Goal: Task Accomplishment & Management: Manage account settings

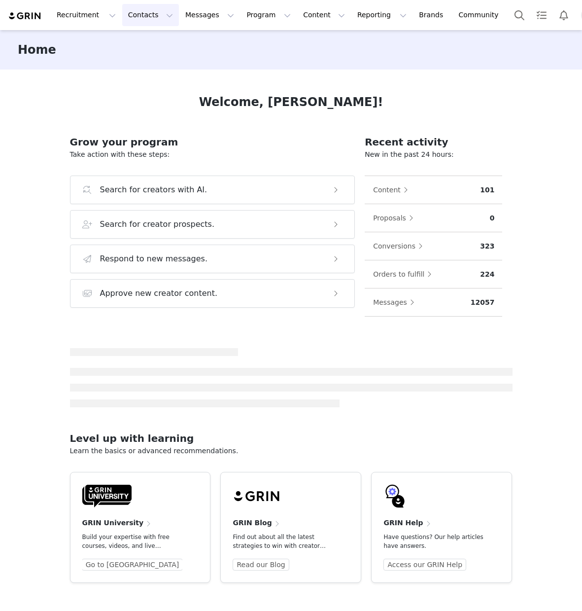
click at [145, 12] on button "Contacts Contacts" at bounding box center [150, 15] width 57 height 22
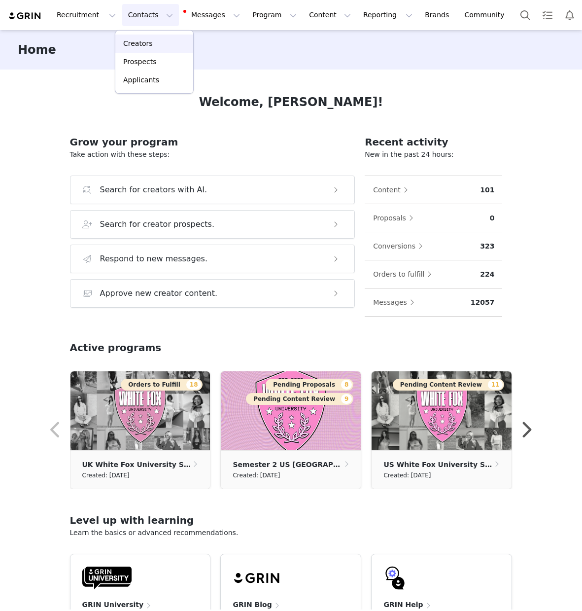
click at [153, 45] on div "Creators" at bounding box center [154, 43] width 66 height 10
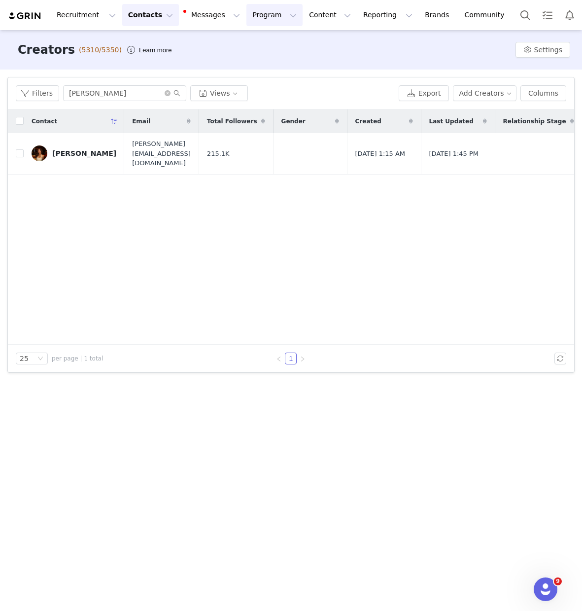
click at [253, 16] on button "Program Program" at bounding box center [275, 15] width 56 height 22
click at [277, 62] on div "Campaigns" at bounding box center [270, 62] width 66 height 10
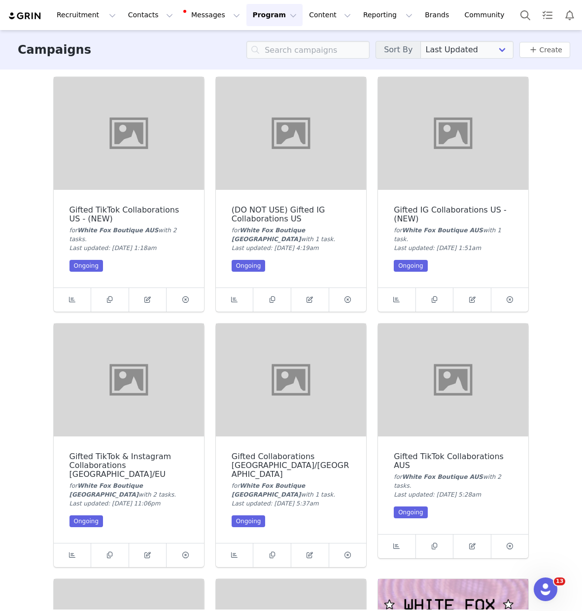
click at [265, 16] on button "Program Program" at bounding box center [275, 15] width 56 height 22
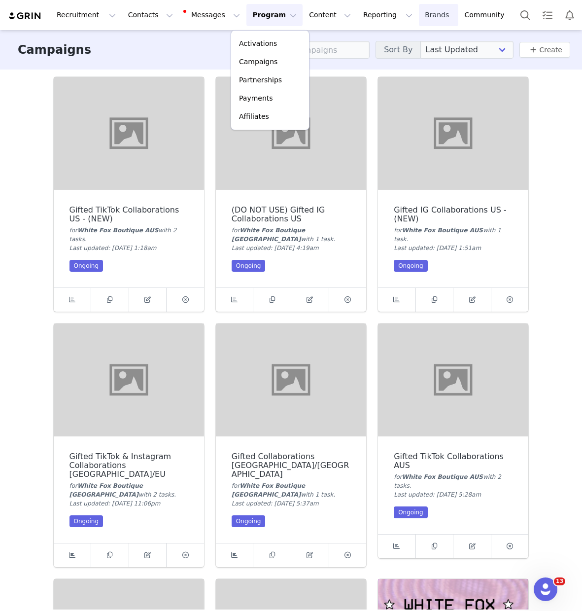
click at [419, 15] on link "Brands Brands" at bounding box center [438, 15] width 39 height 22
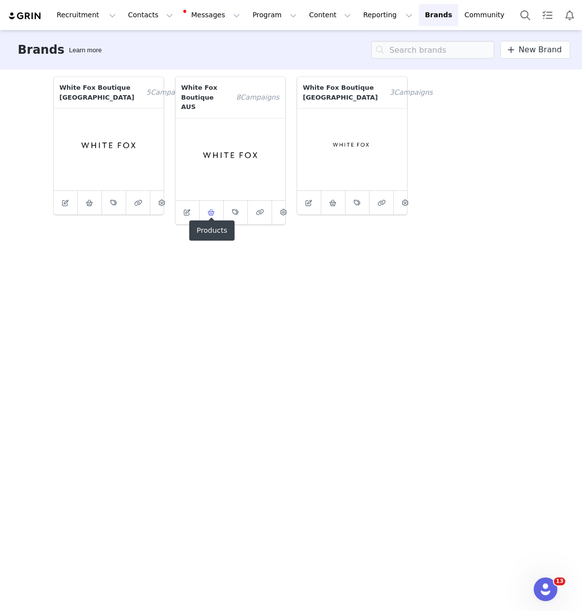
click at [213, 208] on span at bounding box center [212, 213] width 12 height 12
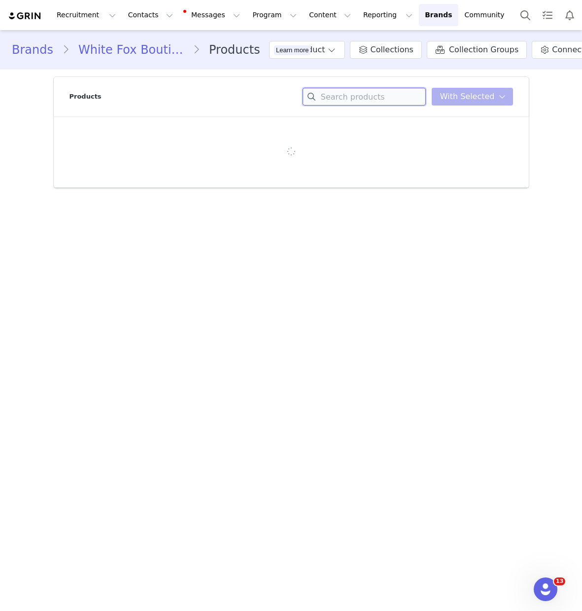
click at [335, 97] on input at bounding box center [364, 97] width 123 height 18
paste input "Travel Era Track Pants Navy"
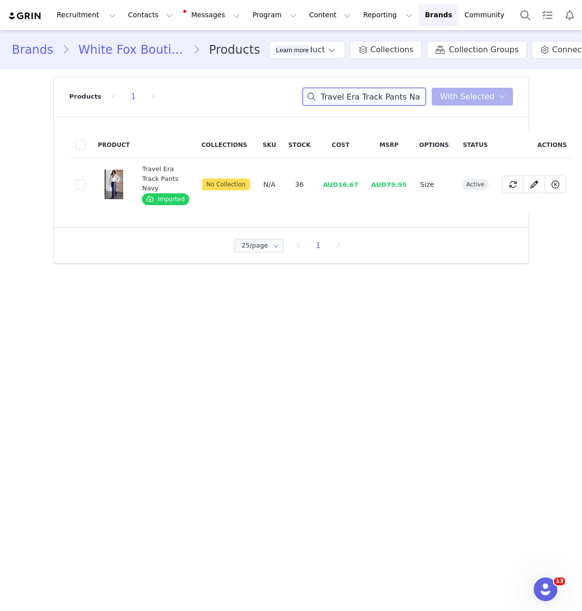
type input "Travel Era Track Pants Na"
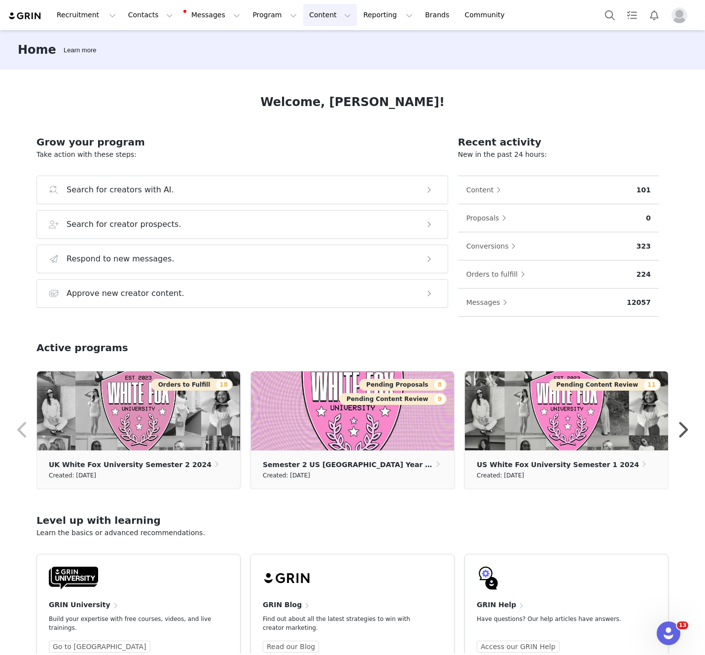
click at [303, 18] on button "Content Content" at bounding box center [330, 15] width 54 height 22
click at [267, 18] on button "Program Program" at bounding box center [275, 15] width 56 height 22
click at [408, 109] on h1 "Welcome, Johnathan!" at bounding box center [352, 102] width 184 height 18
click at [419, 14] on link "Brands Brands" at bounding box center [438, 15] width 39 height 22
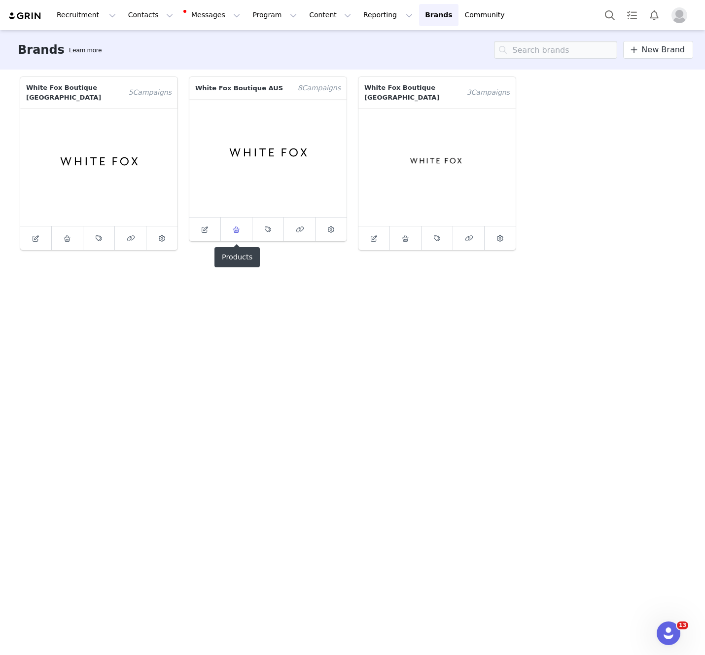
click at [237, 228] on icon at bounding box center [236, 229] width 7 height 6
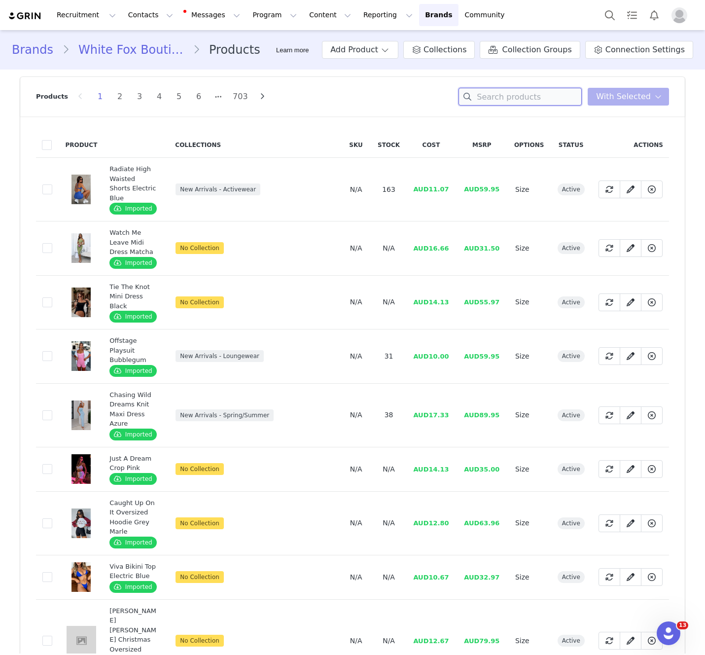
click at [540, 94] on input at bounding box center [520, 97] width 123 height 18
paste input "Don't Believe It Pants Navy"
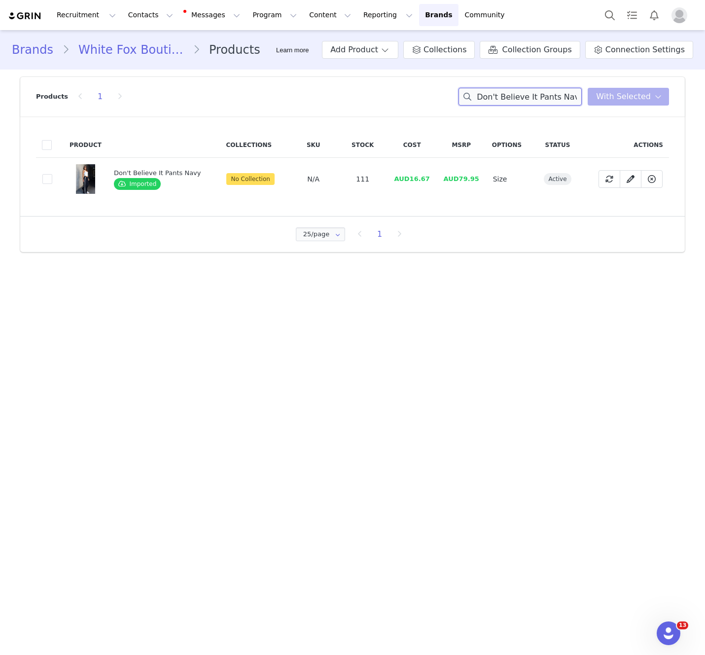
type input "Don't Believe It Pants Navy"
drag, startPoint x: 408, startPoint y: 179, endPoint x: 493, endPoint y: 183, distance: 84.9
click at [434, 178] on tr "34fd03bd-b5ae-4391-afdc-2dc0bd39f92c Don't Believe It Pants Navy Imported No Co…" at bounding box center [352, 179] width 633 height 43
copy span "16.67"
click at [521, 203] on div "Product Collections SKU Stock Cost MSRP Options Status Actions 34fd03bd-b5ae-43…" at bounding box center [352, 166] width 665 height 100
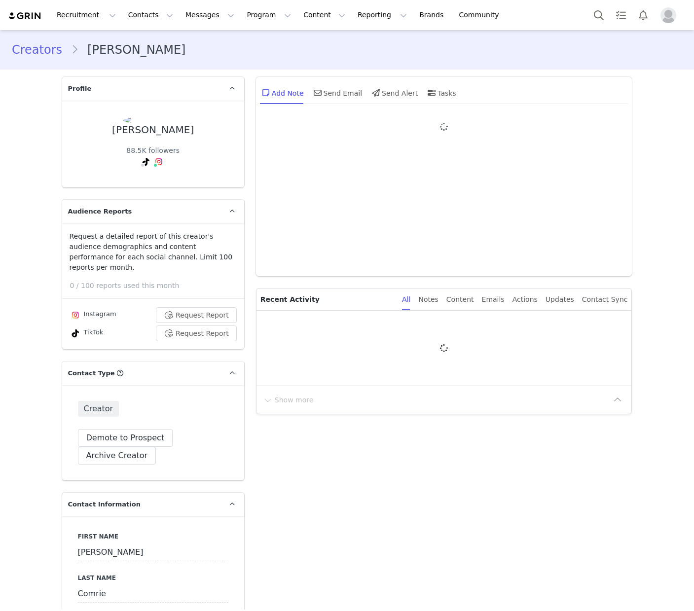
type input "+44 ([GEOGRAPHIC_DATA])"
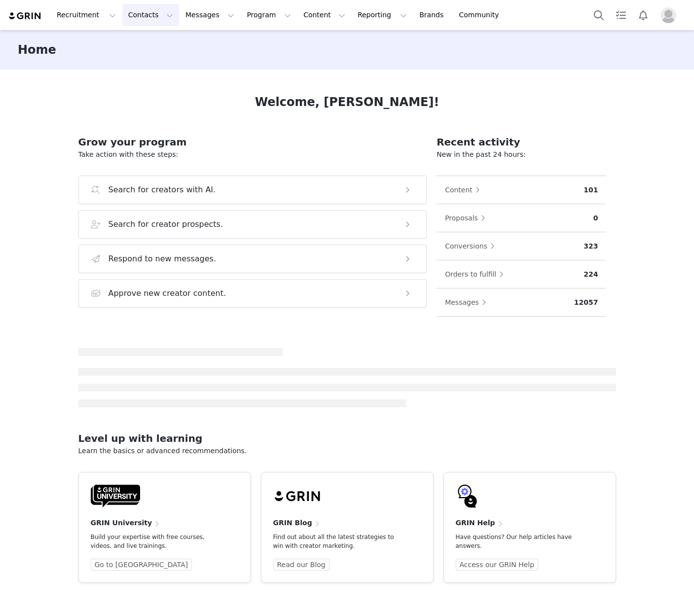
click at [150, 15] on button "Contacts Contacts" at bounding box center [150, 15] width 57 height 22
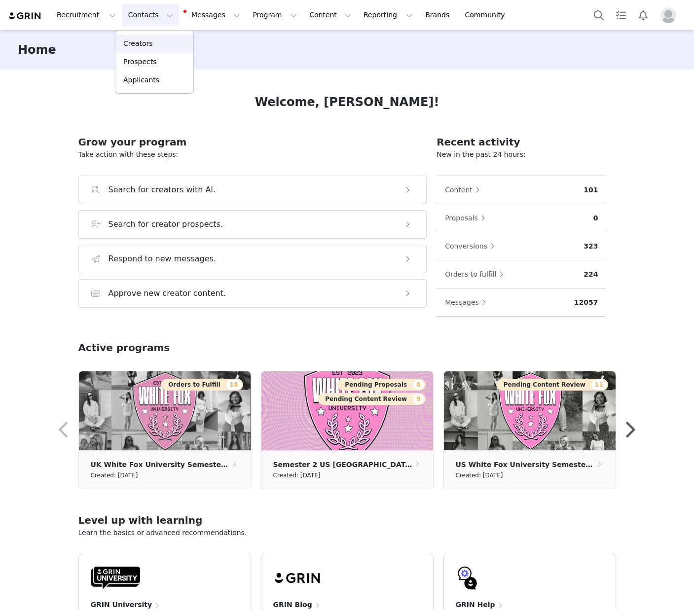
click at [158, 38] on link "Creators" at bounding box center [154, 44] width 78 height 18
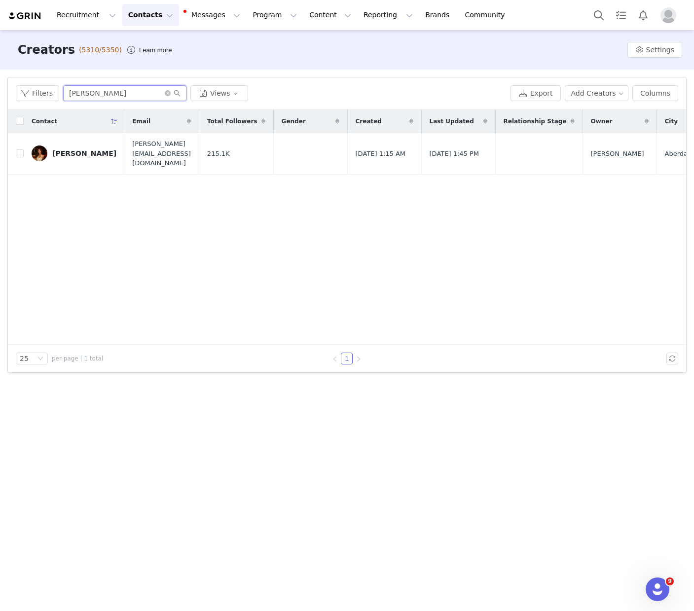
click at [133, 95] on input "emily moran" at bounding box center [124, 93] width 123 height 16
click at [73, 149] on div "Emily Moran" at bounding box center [84, 153] width 64 height 8
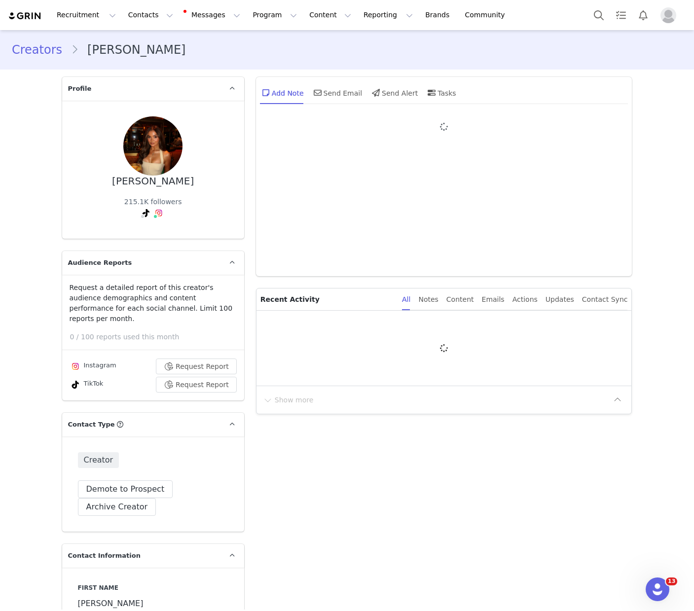
type input "+1 ([GEOGRAPHIC_DATA])"
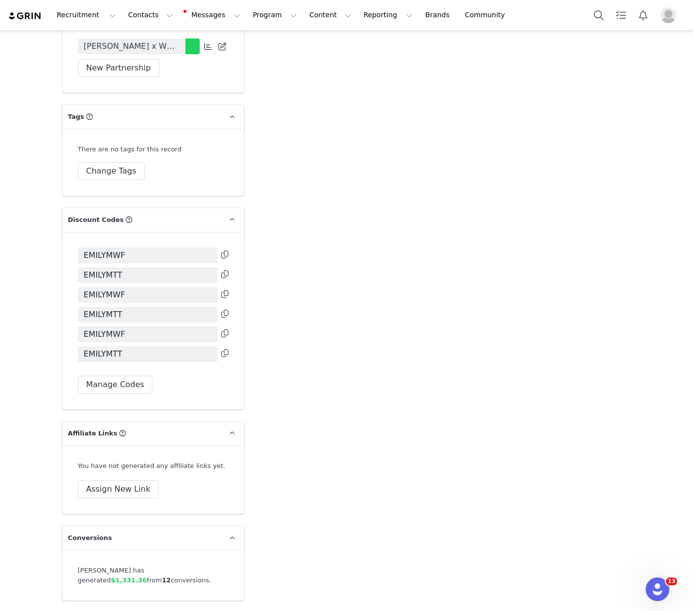
scroll to position [2293, 0]
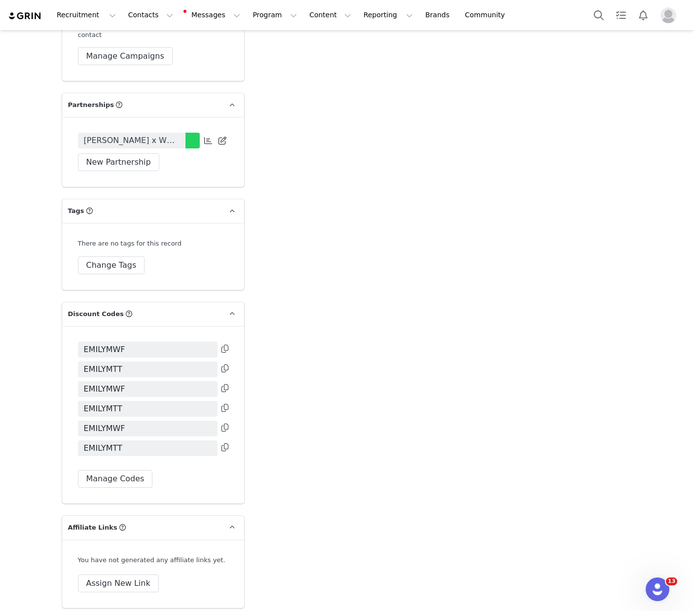
click at [159, 135] on span "Emily Moran x White Fox (August)" at bounding box center [132, 141] width 96 height 12
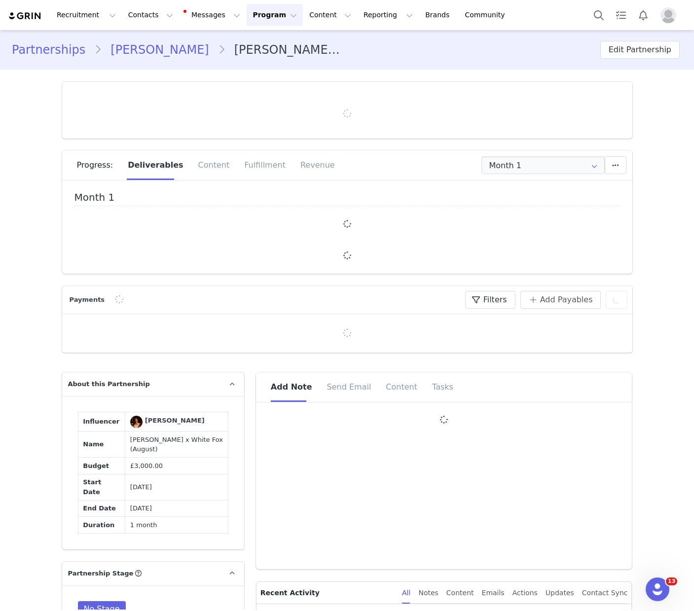
type input "+1 ([GEOGRAPHIC_DATA])"
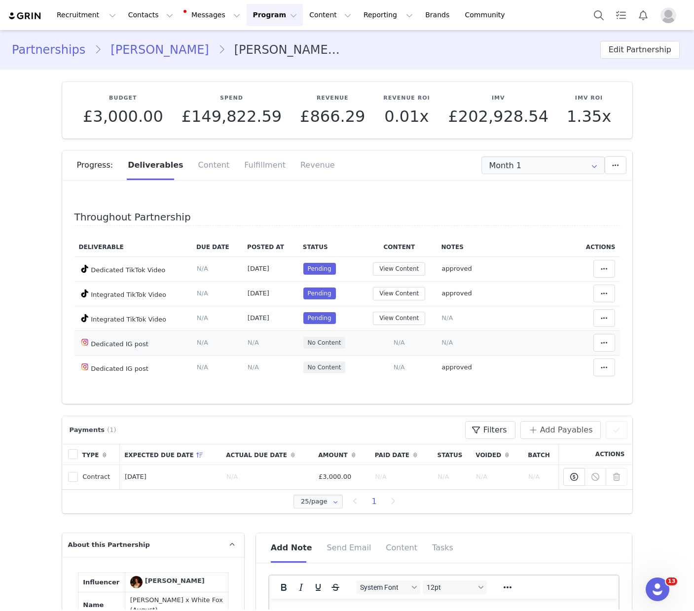
drag, startPoint x: 404, startPoint y: 342, endPoint x: 412, endPoint y: 281, distance: 61.2
click at [404, 342] on span "N/A" at bounding box center [399, 342] width 11 height 7
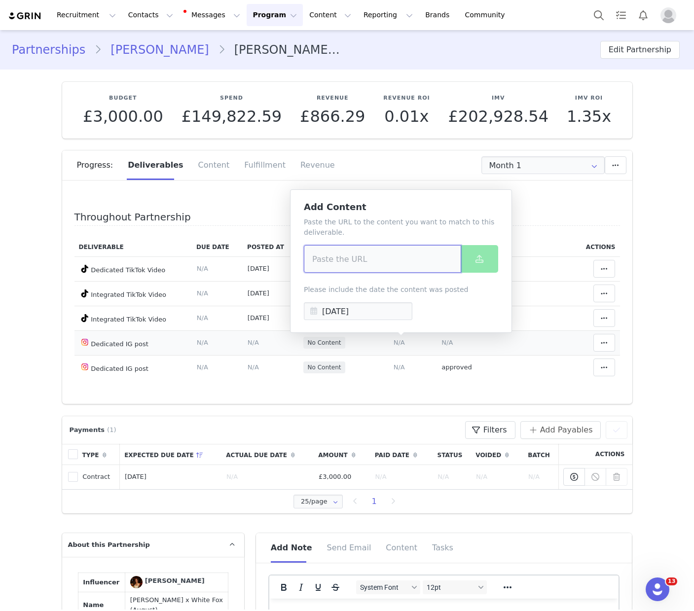
click at [422, 254] on input at bounding box center [382, 259] width 157 height 28
paste input "https://www.instagram.com/p/DN01d562N_T/?hl=en&img_index=1"
type input "https://www.instagram.com/p/DN01d562N_T/?hl=en&img_index=1"
click at [479, 259] on icon at bounding box center [479, 259] width 8 height 8
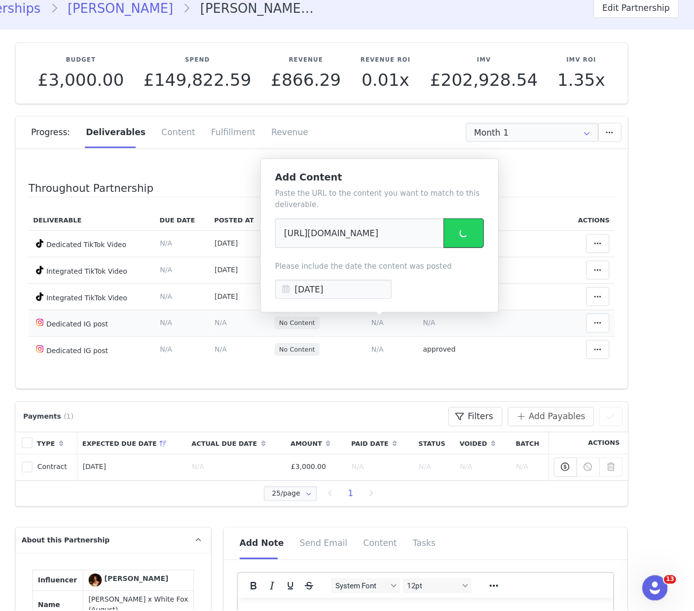
scroll to position [0, 0]
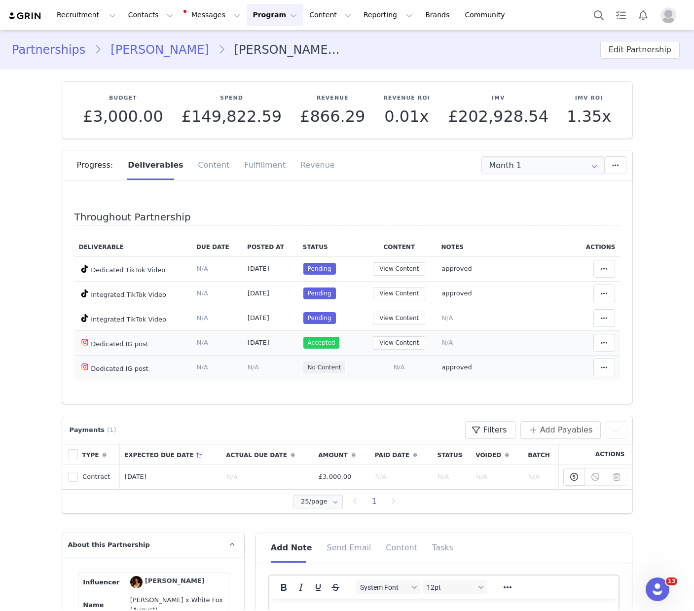
click at [399, 364] on span "N/A" at bounding box center [399, 366] width 11 height 7
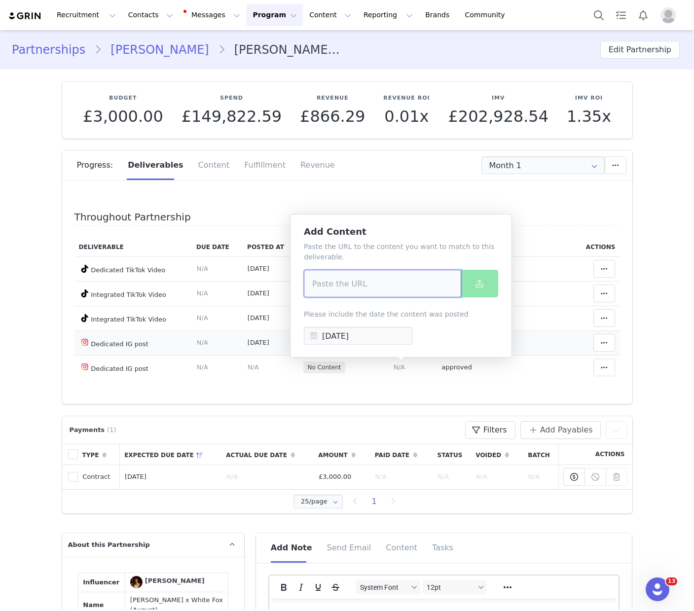
drag, startPoint x: 430, startPoint y: 289, endPoint x: 435, endPoint y: 287, distance: 5.1
click at [430, 289] on input at bounding box center [382, 284] width 157 height 28
paste input "https://www.instagram.com/p/DNiszGLMsAc/?hl=en"
type input "https://www.instagram.com/p/DNiszGLMsAc/?hl=en"
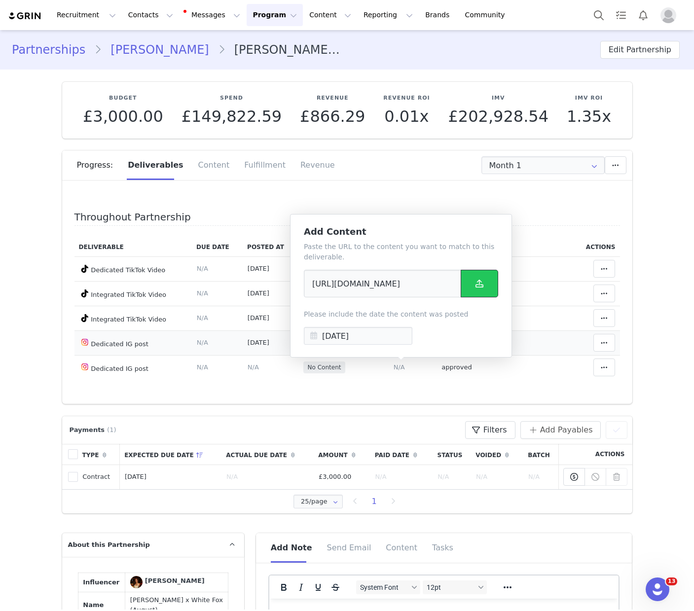
click at [485, 279] on span at bounding box center [479, 284] width 12 height 12
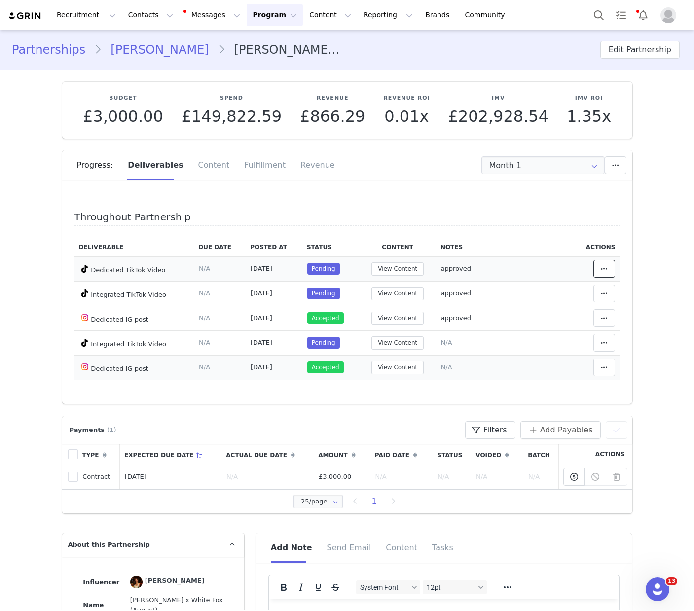
click at [605, 269] on icon at bounding box center [604, 269] width 7 height 8
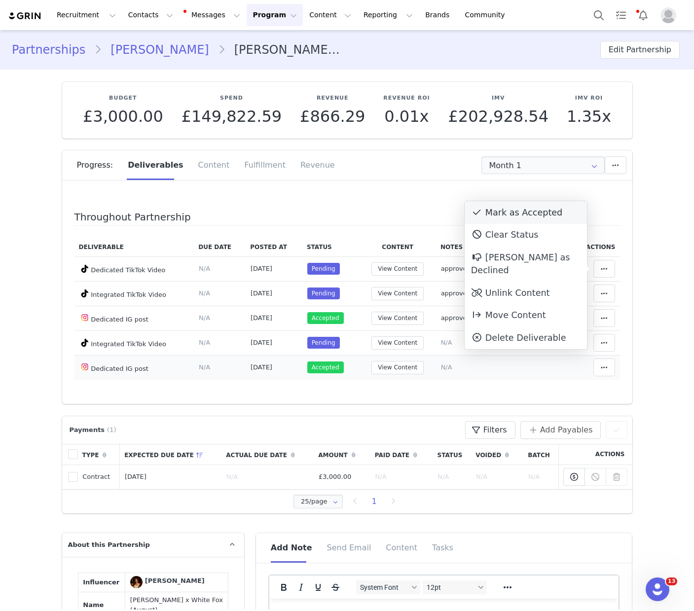
click at [540, 215] on div "Mark as Accepted" at bounding box center [526, 212] width 122 height 23
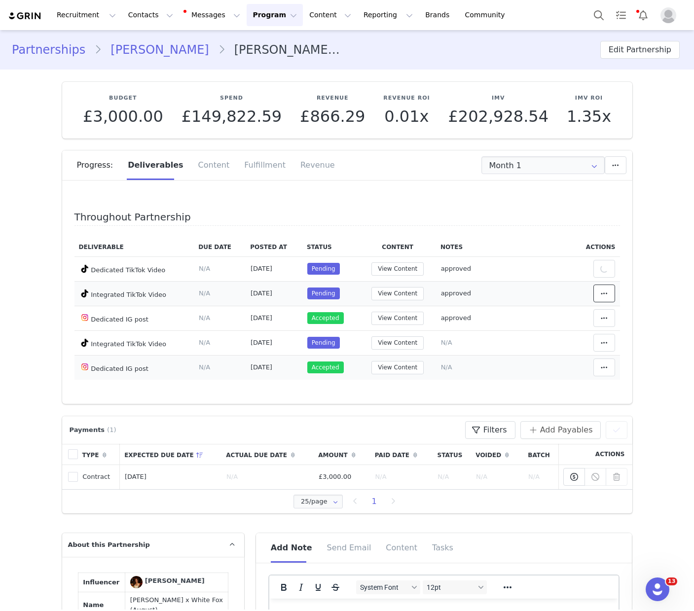
click at [605, 291] on icon at bounding box center [604, 294] width 7 height 8
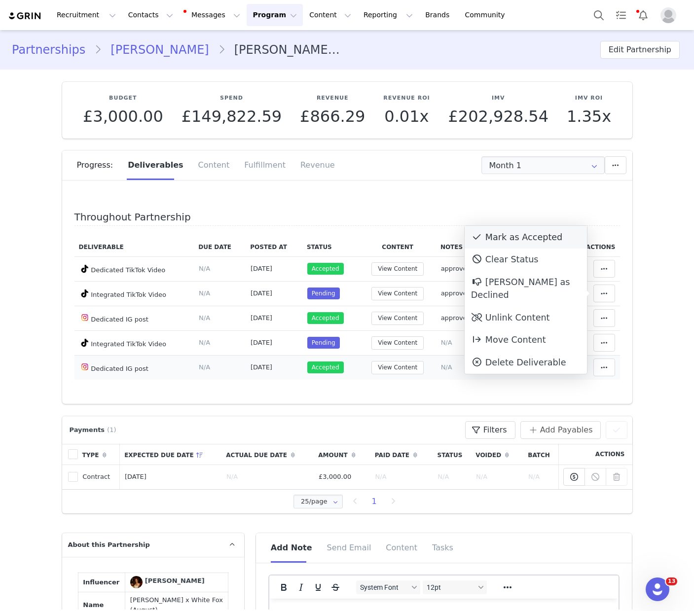
click at [565, 235] on div "Mark as Accepted" at bounding box center [526, 237] width 122 height 23
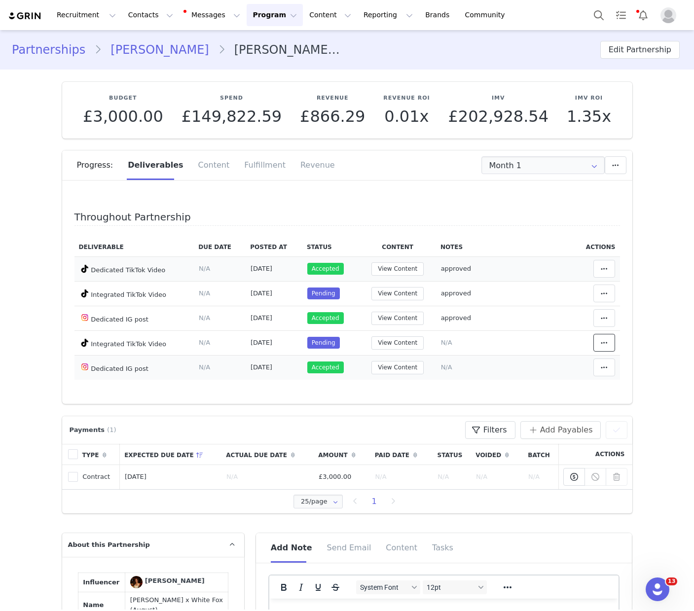
drag, startPoint x: 602, startPoint y: 342, endPoint x: 556, endPoint y: 267, distance: 87.2
click at [602, 342] on icon at bounding box center [604, 343] width 7 height 8
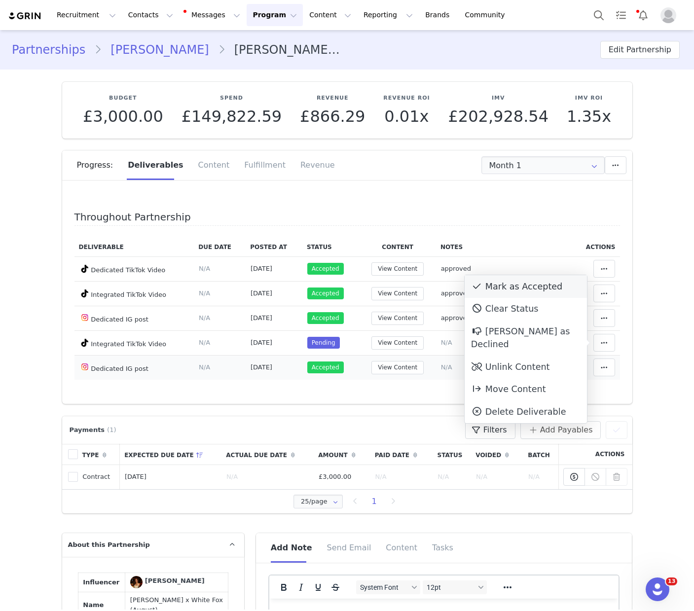
click at [529, 284] on div "Mark as Accepted" at bounding box center [526, 286] width 122 height 23
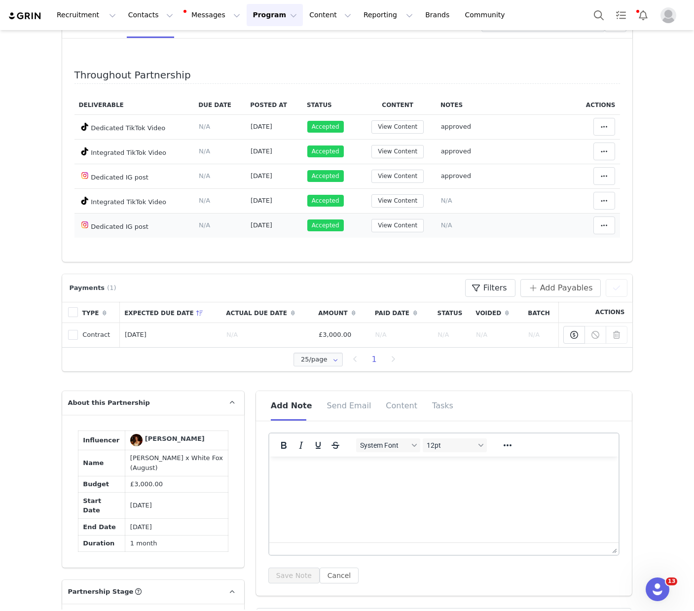
scroll to position [165, 0]
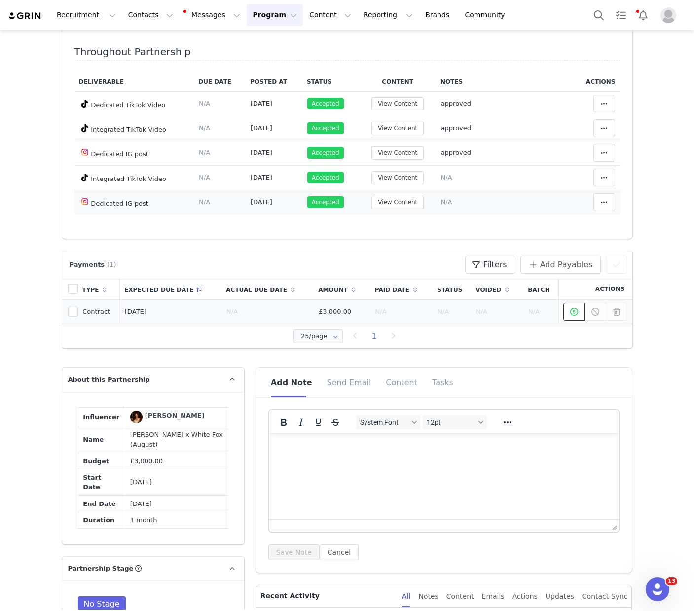
click at [577, 309] on icon at bounding box center [574, 312] width 8 height 8
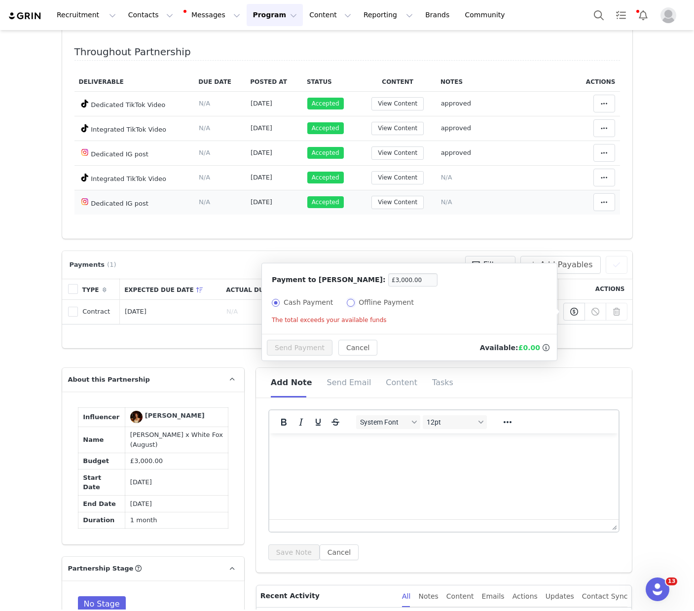
click at [347, 306] on input "Offline Payment" at bounding box center [351, 303] width 8 height 8
radio input "true"
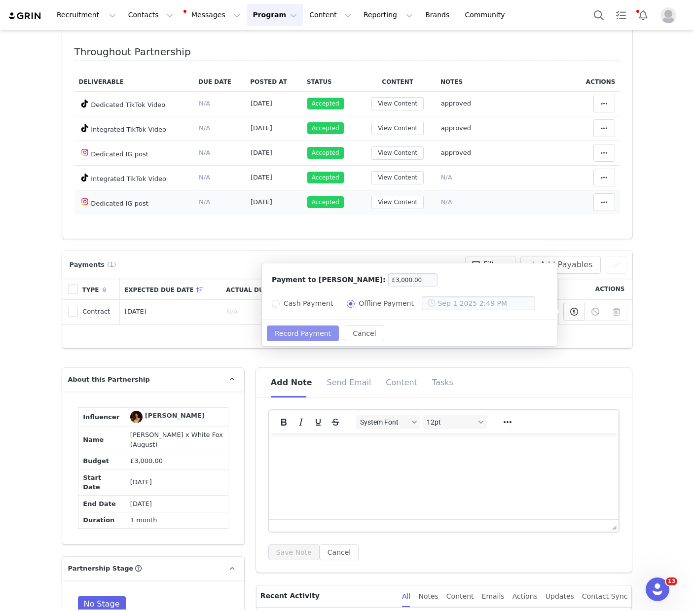
click at [312, 330] on button "Record Payment" at bounding box center [303, 334] width 72 height 16
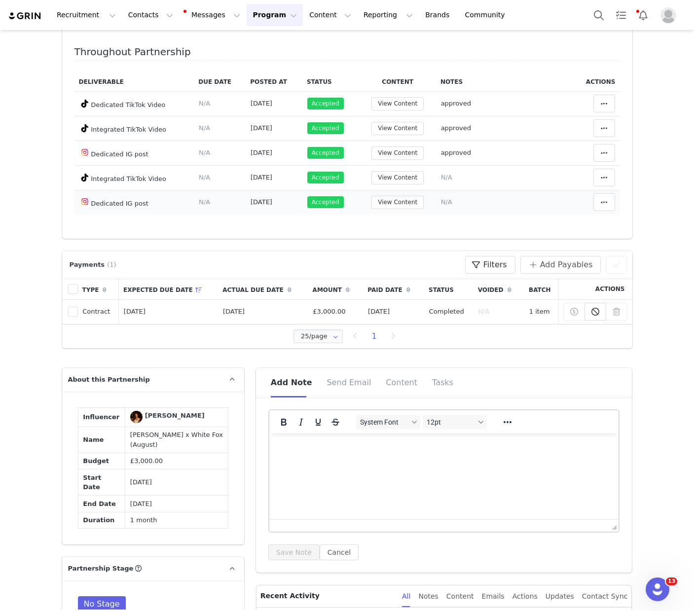
click at [357, 460] on html at bounding box center [444, 446] width 350 height 27
click at [294, 551] on button "Save Note" at bounding box center [293, 552] width 51 height 16
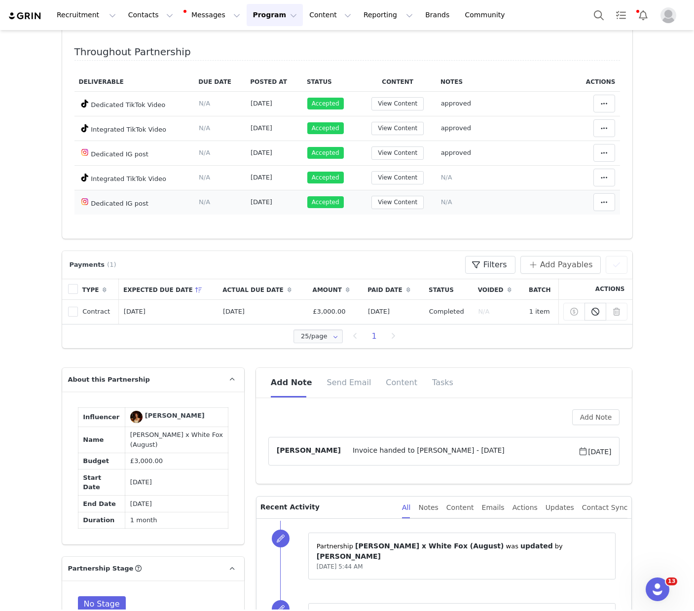
scroll to position [0, 0]
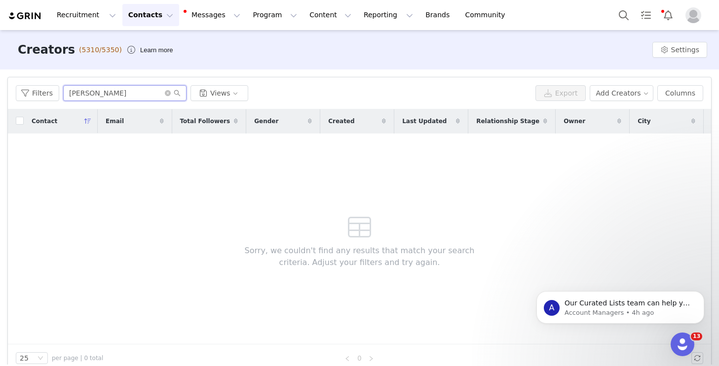
click at [119, 98] on input "[PERSON_NAME]" at bounding box center [124, 93] width 123 height 16
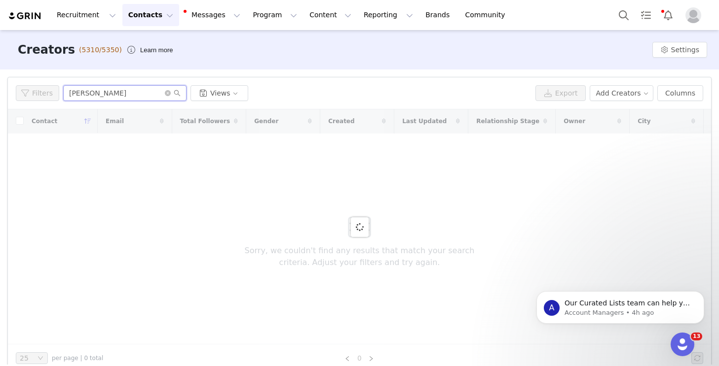
type input "[PERSON_NAME]"
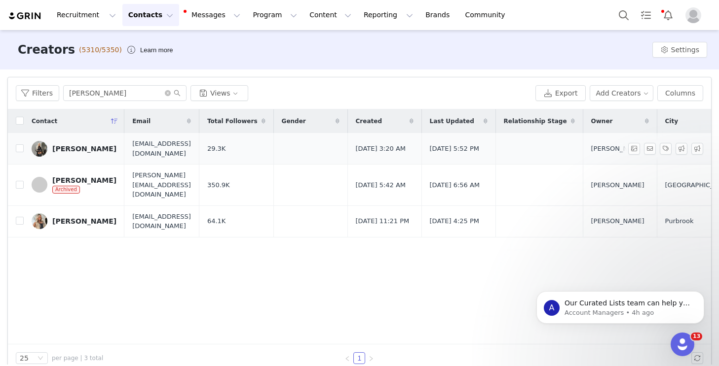
click at [68, 150] on div "[PERSON_NAME]" at bounding box center [84, 149] width 64 height 8
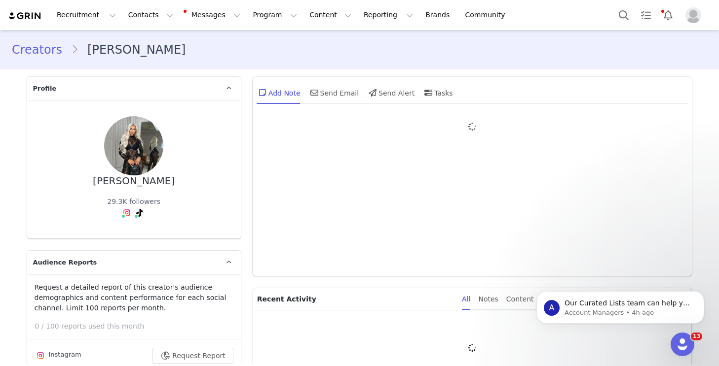
type input "+44 ([GEOGRAPHIC_DATA])"
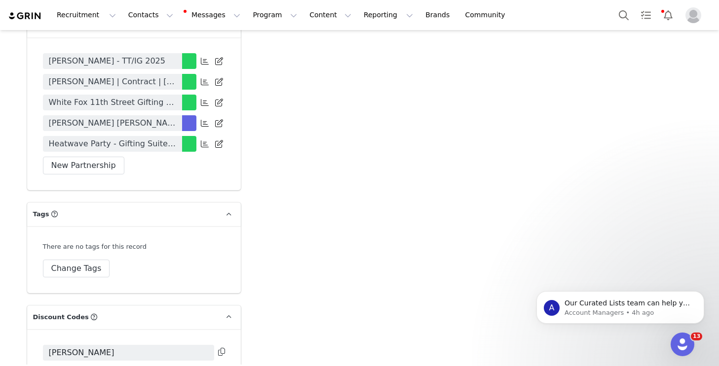
scroll to position [2332, 0]
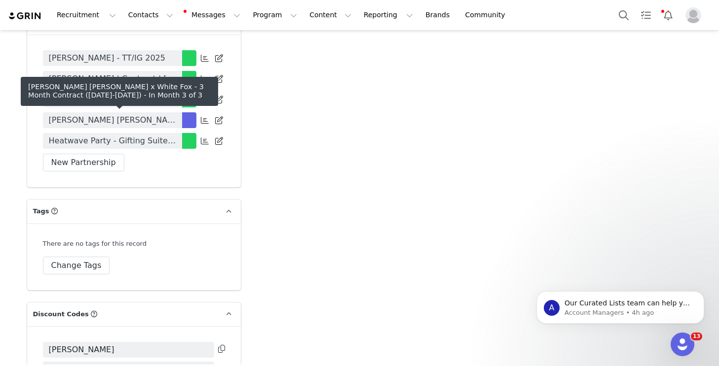
click at [166, 123] on span "Bobbi Jane Carr x White Fox - 3 Month Contract (June-August 2025)" at bounding box center [112, 120] width 127 height 12
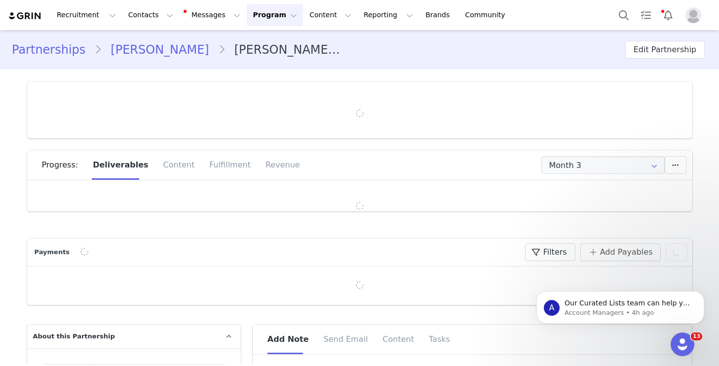
type input "+44 ([GEOGRAPHIC_DATA])"
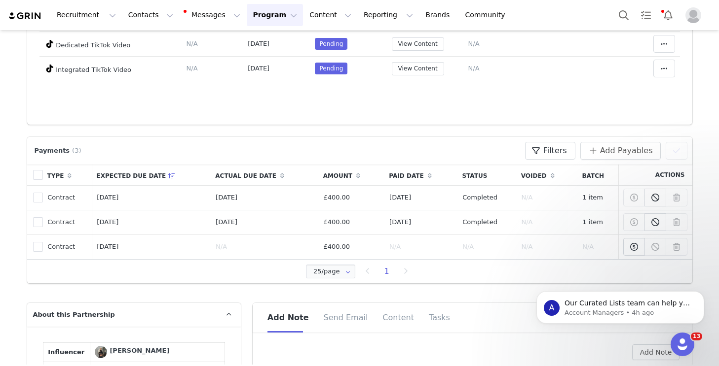
scroll to position [122, 0]
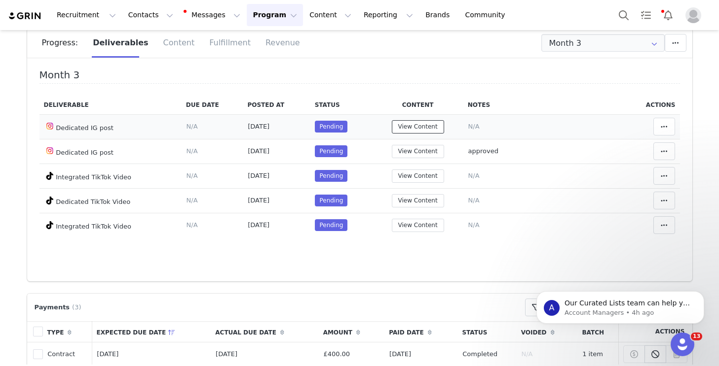
click at [422, 132] on button "View Content" at bounding box center [418, 126] width 52 height 13
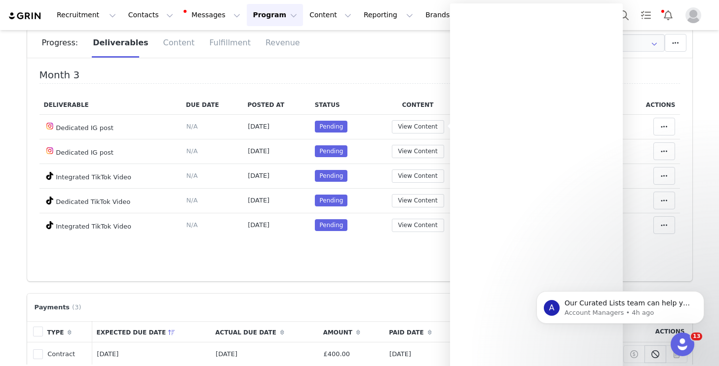
click at [635, 80] on h4 "Month 3" at bounding box center [359, 77] width 640 height 14
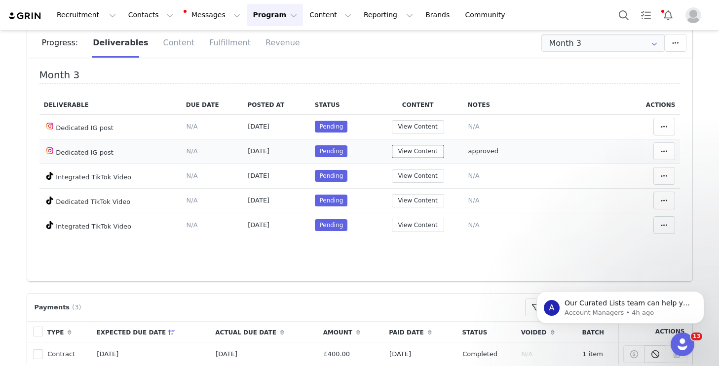
click at [434, 148] on button "View Content" at bounding box center [418, 151] width 52 height 13
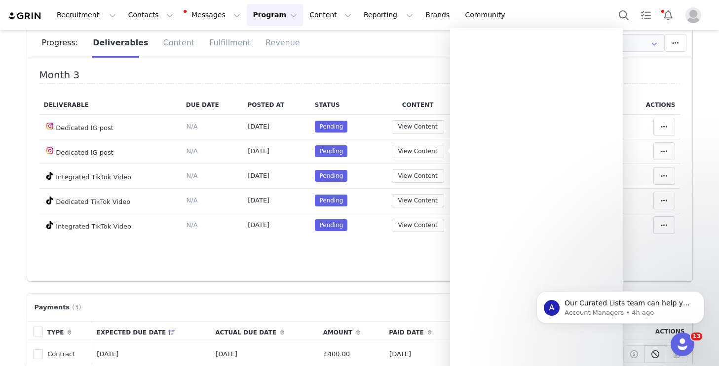
click at [383, 75] on h4 "Month 3" at bounding box center [359, 77] width 640 height 14
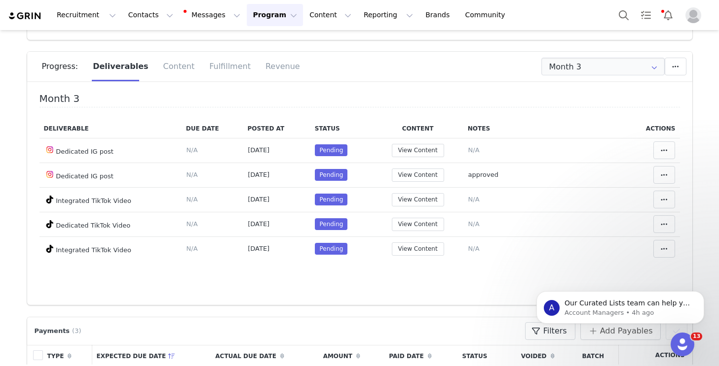
scroll to position [72, 0]
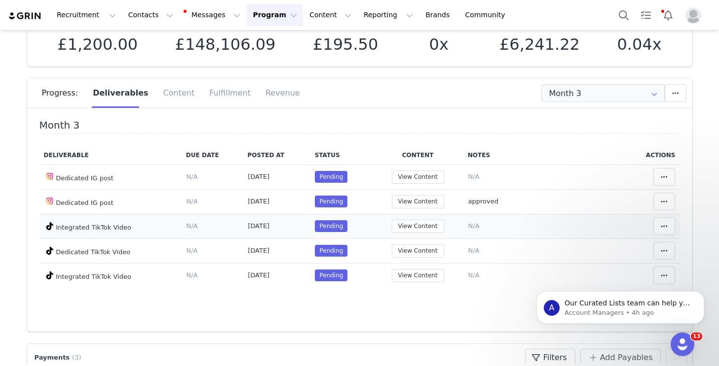
click at [472, 228] on span "N/A" at bounding box center [473, 225] width 11 height 7
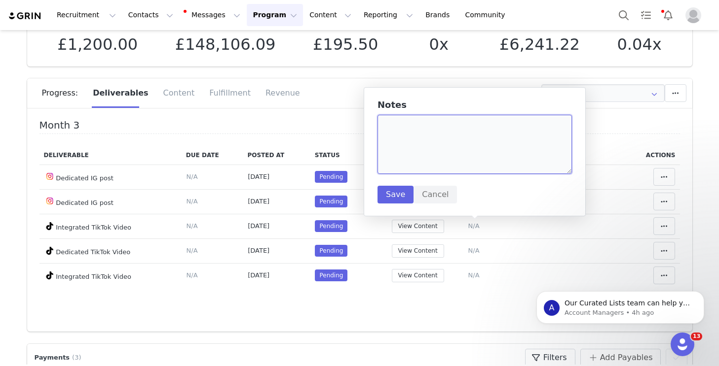
click at [454, 157] on textarea at bounding box center [474, 144] width 194 height 59
click at [405, 128] on textarea "approved" at bounding box center [474, 144] width 194 height 59
type textarea "approved"
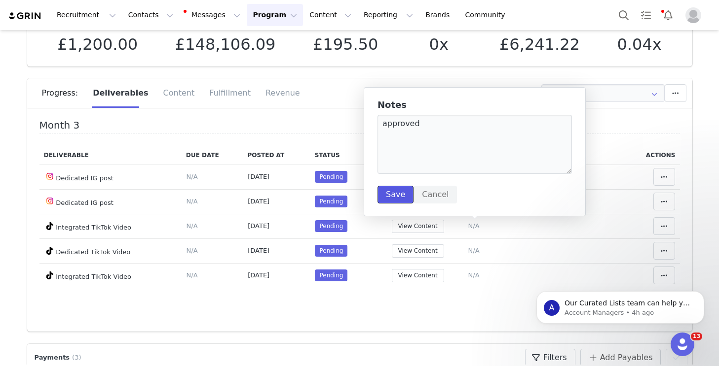
click at [399, 192] on button "Save" at bounding box center [395, 195] width 36 height 18
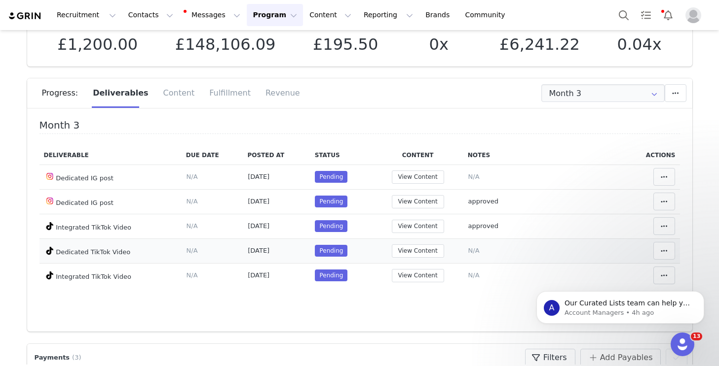
click at [475, 252] on span "N/A" at bounding box center [473, 250] width 11 height 7
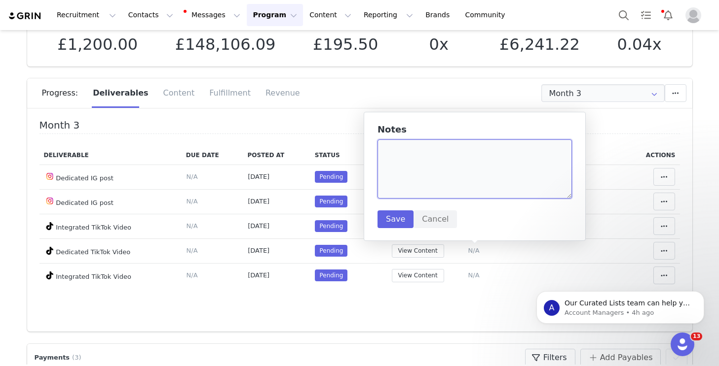
click at [441, 156] on textarea at bounding box center [474, 169] width 194 height 59
paste textarea "approved"
type textarea "approved"
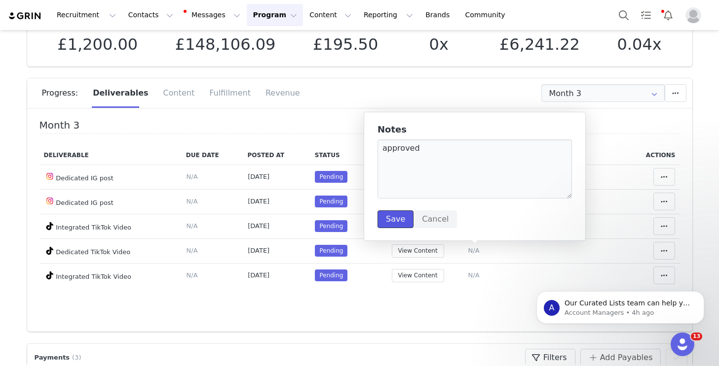
click at [396, 217] on button "Save" at bounding box center [395, 220] width 36 height 18
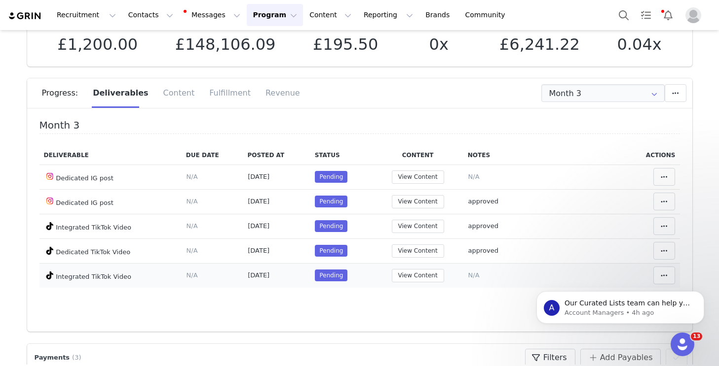
click at [478, 272] on span "N/A" at bounding box center [473, 275] width 11 height 7
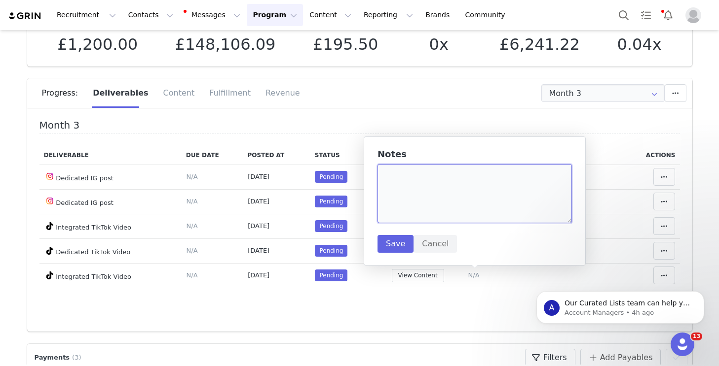
drag, startPoint x: 424, startPoint y: 185, endPoint x: 421, endPoint y: 202, distance: 16.5
click at [424, 185] on textarea at bounding box center [474, 193] width 194 height 59
paste textarea "approved"
type textarea "approved"
click at [403, 240] on button "Save" at bounding box center [395, 244] width 36 height 18
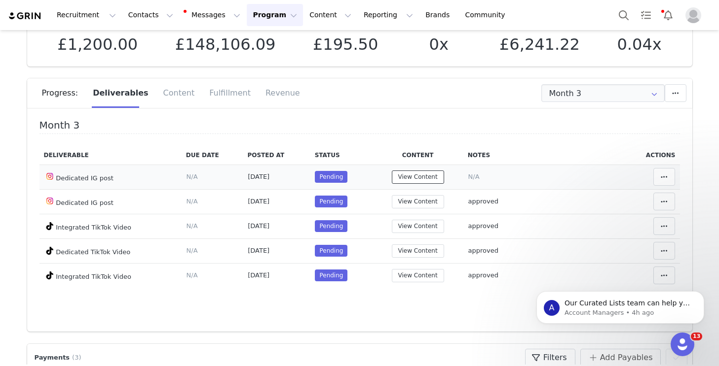
click at [419, 183] on button "View Content" at bounding box center [418, 177] width 52 height 13
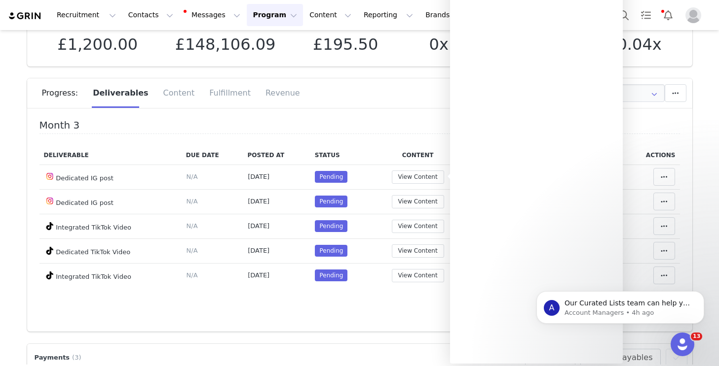
click at [630, 120] on h4 "Month 3" at bounding box center [359, 127] width 640 height 14
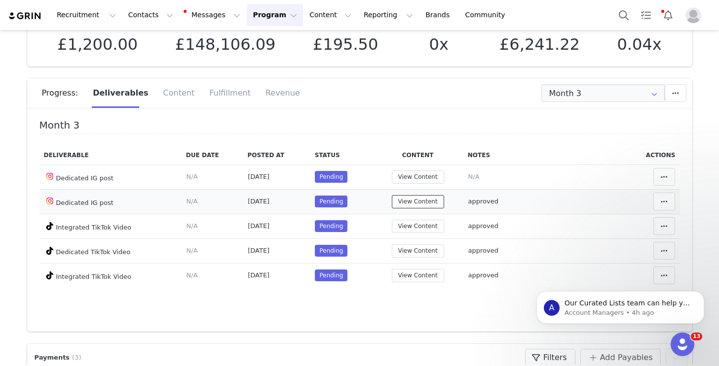
click at [410, 200] on button "View Content" at bounding box center [418, 201] width 52 height 13
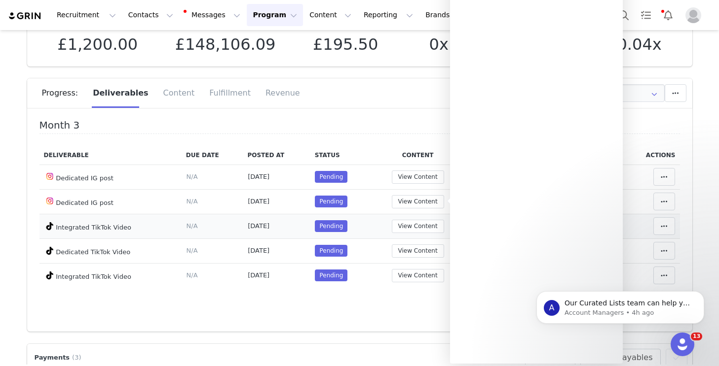
drag, startPoint x: 636, startPoint y: 224, endPoint x: 642, endPoint y: 222, distance: 5.8
click at [637, 224] on td "Mark as Accepted Clear Status Reason for declining this deliverable Decline Mar…" at bounding box center [651, 226] width 56 height 25
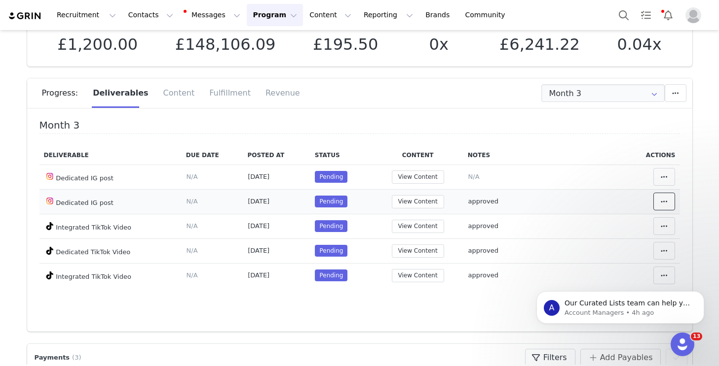
click at [673, 202] on button at bounding box center [664, 202] width 22 height 18
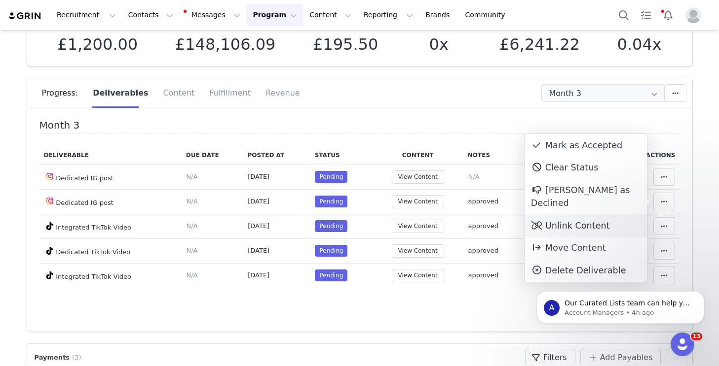
click at [585, 215] on div "Unlink Content" at bounding box center [585, 226] width 122 height 23
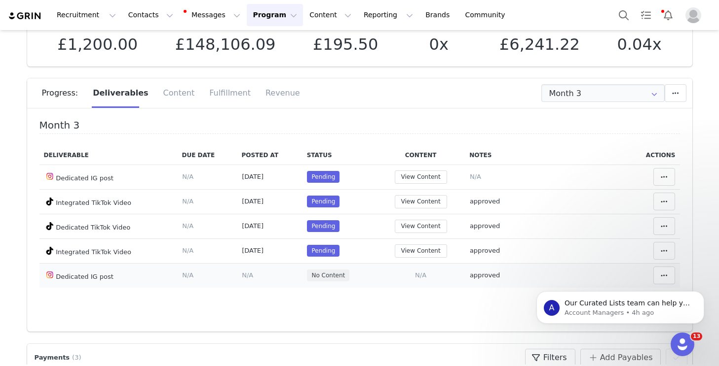
click at [422, 275] on span "N/A" at bounding box center [420, 275] width 11 height 7
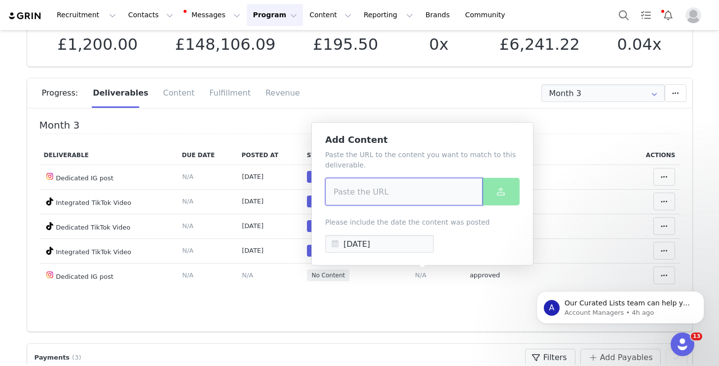
click at [413, 188] on input at bounding box center [403, 192] width 157 height 28
paste input "https://www.instagram.com/p/DN8qpd_jJ0K/?img_index=1"
type input "https://www.instagram.com/p/DN8qpd_jJ0K/?img_index=1"
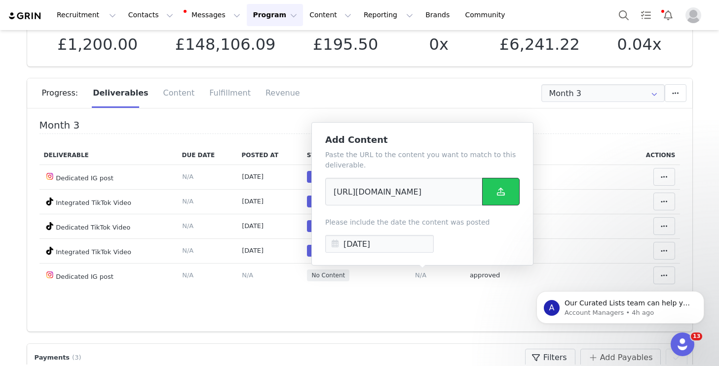
click at [503, 196] on span at bounding box center [501, 192] width 12 height 12
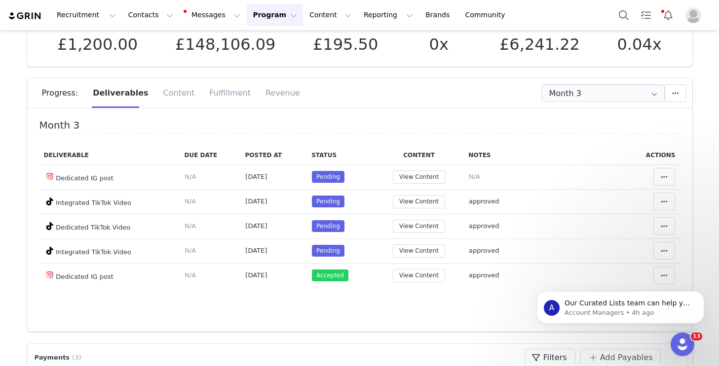
click at [542, 144] on div "Month 3 Deliverable Due Date Posted At Status Content Notes Actions Dedicated I…" at bounding box center [359, 210] width 640 height 180
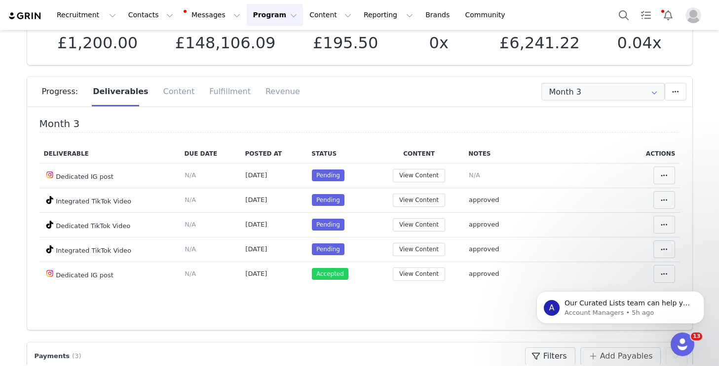
scroll to position [78, 0]
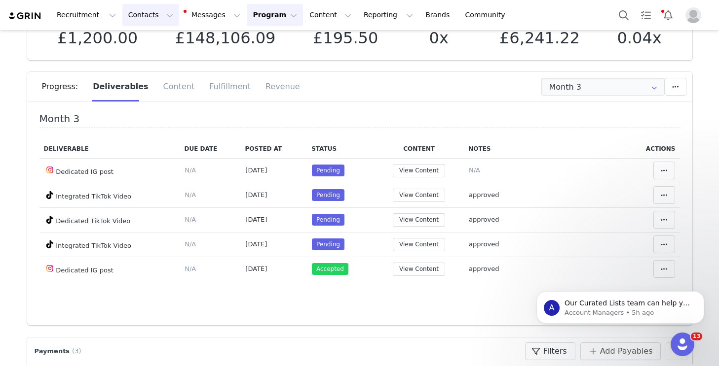
drag, startPoint x: 141, startPoint y: 14, endPoint x: 152, endPoint y: 14, distance: 11.8
click at [141, 14] on button "Contacts Contacts" at bounding box center [150, 15] width 57 height 22
click at [144, 40] on p "Creators" at bounding box center [138, 43] width 30 height 10
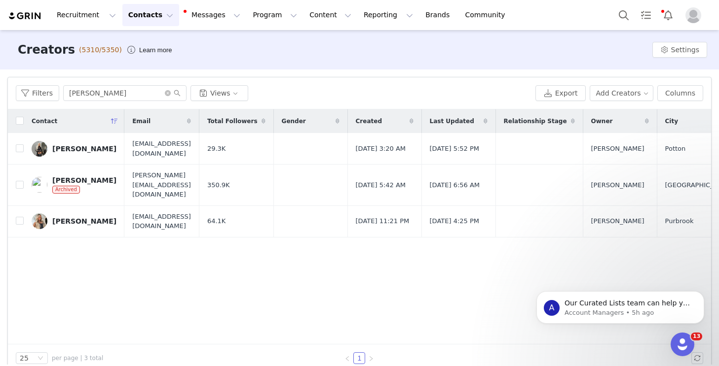
click at [97, 104] on div "Filters bobbi Views Export Add Creators Columns" at bounding box center [359, 93] width 703 height 32
click at [80, 145] on div "[PERSON_NAME]" at bounding box center [84, 149] width 64 height 8
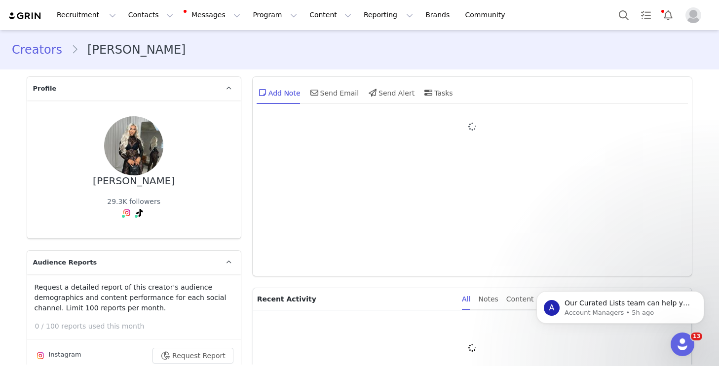
type input "+44 ([GEOGRAPHIC_DATA])"
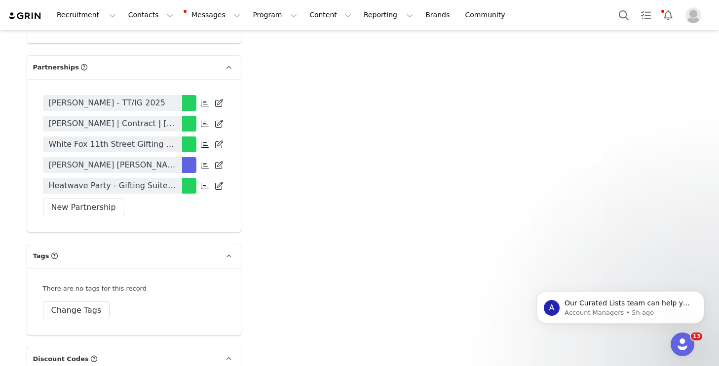
scroll to position [2147, 0]
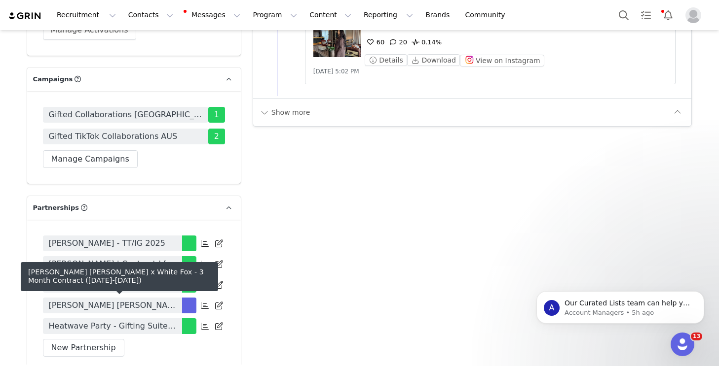
click at [154, 306] on span "Bobbi Jane Carr x White Fox - 3 Month Contract (June-August 2025)" at bounding box center [112, 306] width 127 height 12
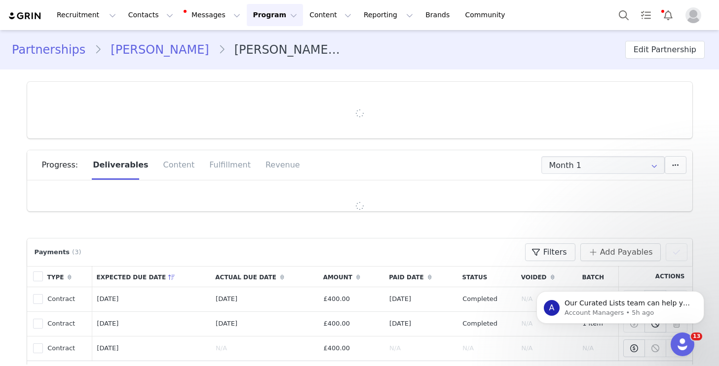
type input "+44 ([GEOGRAPHIC_DATA])"
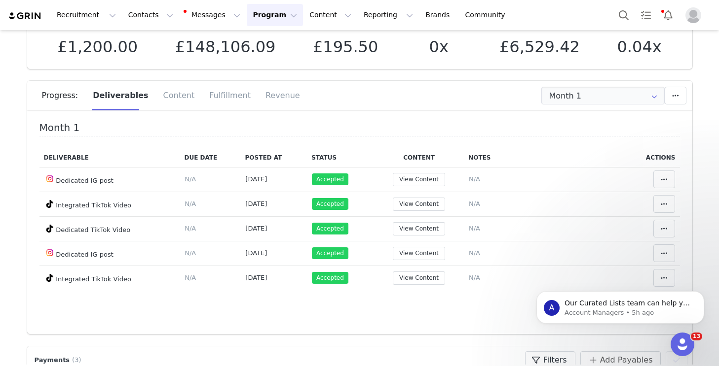
scroll to position [72, 0]
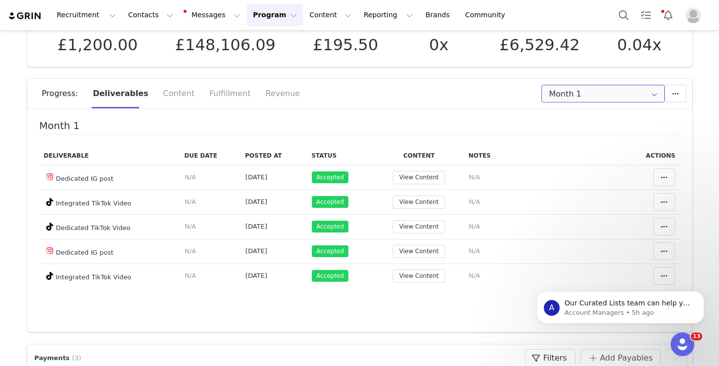
click at [591, 90] on input "Month 1" at bounding box center [602, 94] width 123 height 18
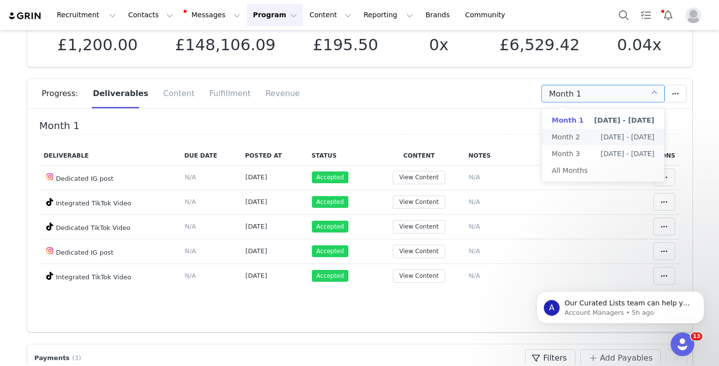
click at [584, 132] on li "Month 2 Jul 1st - Jul 31st" at bounding box center [603, 137] width 122 height 17
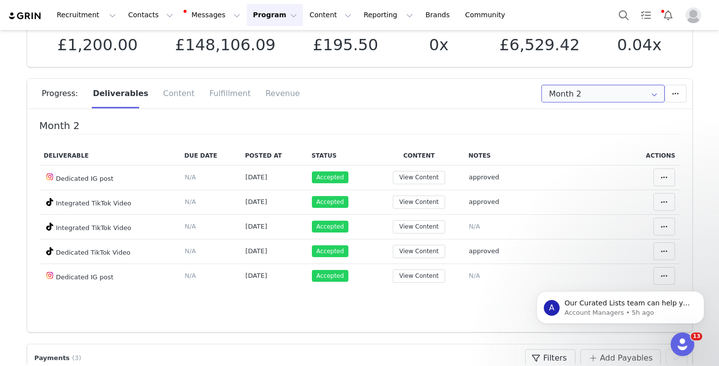
click at [567, 91] on input "Month 2" at bounding box center [602, 94] width 123 height 18
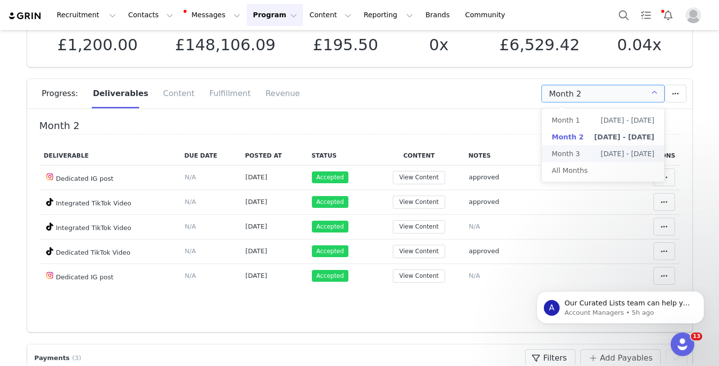
click at [586, 158] on li "Month 3 Aug 1st - Sep 1st" at bounding box center [603, 153] width 122 height 17
type input "Month 3"
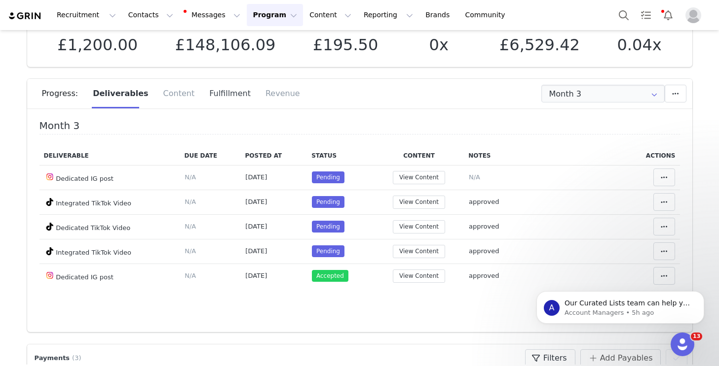
click at [225, 93] on div "Fulfillment" at bounding box center [230, 94] width 56 height 30
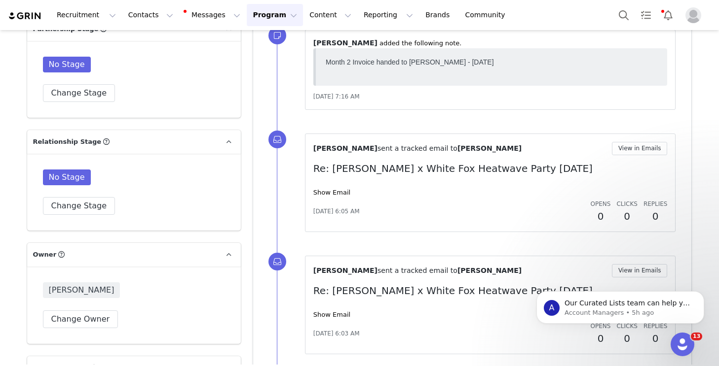
scroll to position [0, 0]
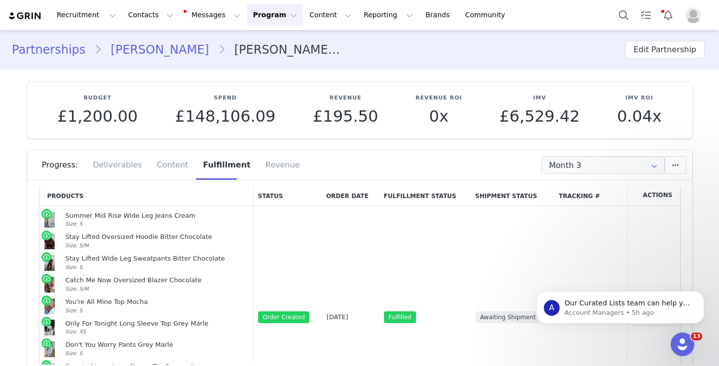
click at [148, 49] on link "[PERSON_NAME]" at bounding box center [160, 50] width 116 height 18
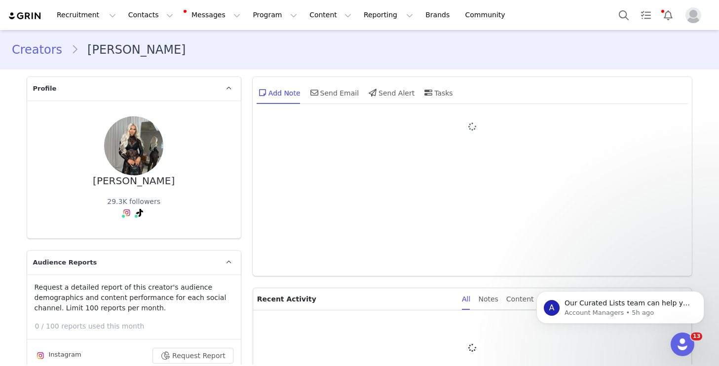
type input "+44 ([GEOGRAPHIC_DATA])"
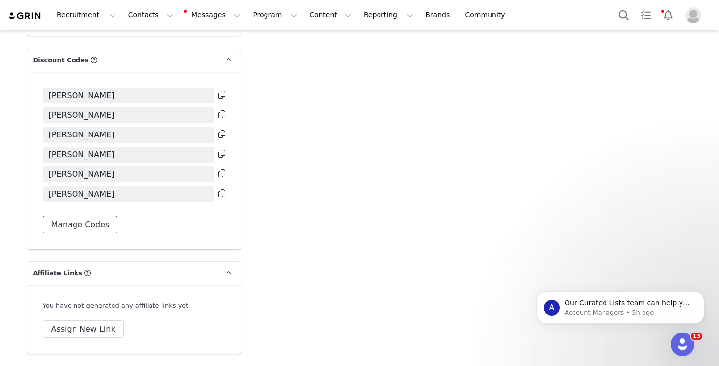
click at [89, 229] on button "Manage Codes" at bounding box center [80, 225] width 75 height 18
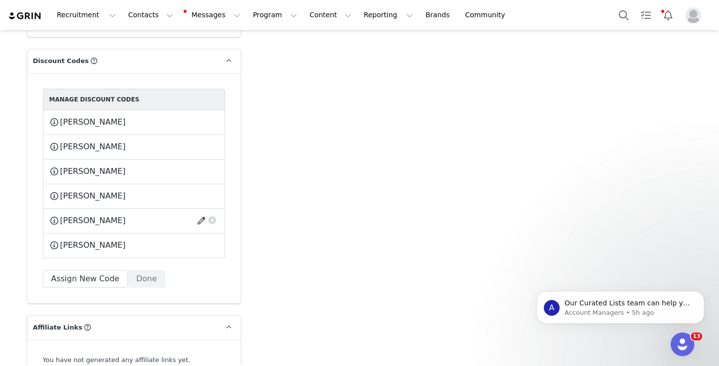
drag, startPoint x: 89, startPoint y: 229, endPoint x: 122, endPoint y: 219, distance: 34.3
click at [94, 229] on div "BOBBITT This code will no longer be usable and any revenue attribution will be …" at bounding box center [134, 221] width 182 height 25
click at [202, 121] on button "button" at bounding box center [202, 122] width 13 height 16
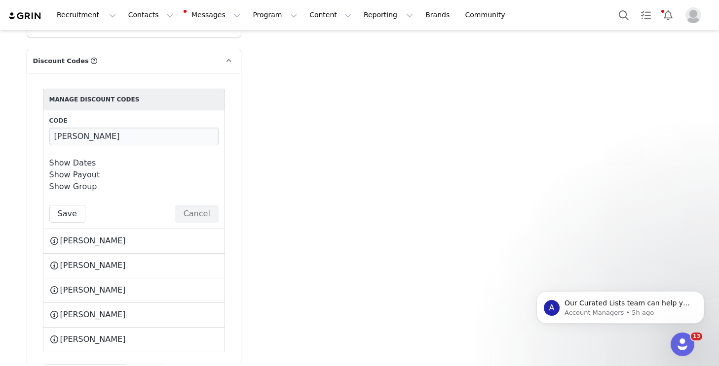
click at [78, 162] on link "Show Dates" at bounding box center [72, 162] width 47 height 9
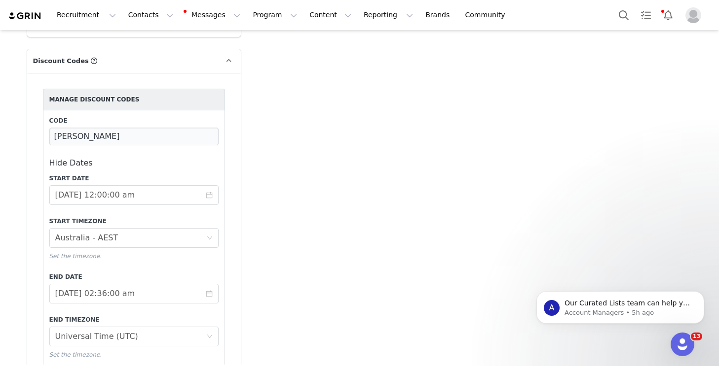
scroll to position [2745, 0]
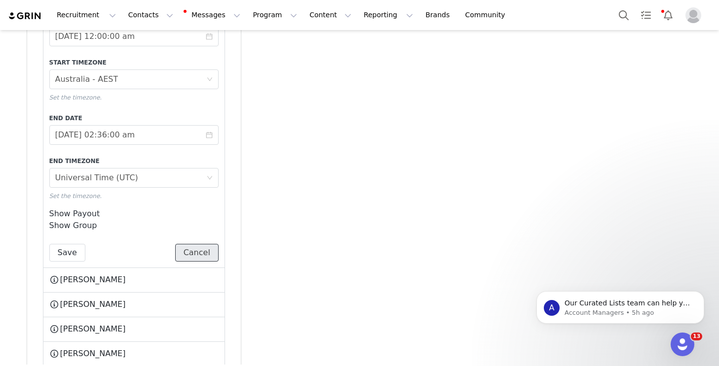
click at [206, 251] on button "Cancel" at bounding box center [196, 253] width 43 height 18
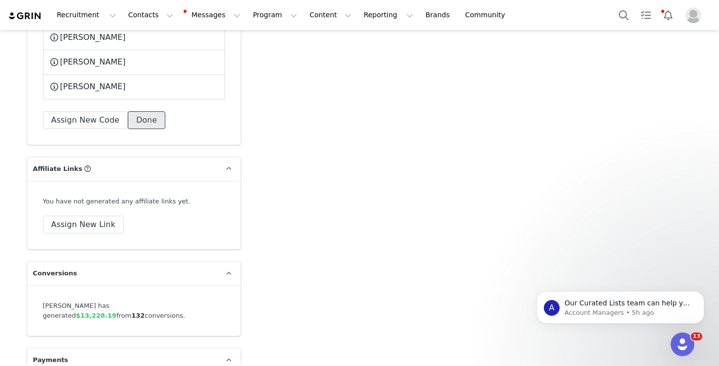
click at [150, 114] on button "Done" at bounding box center [146, 120] width 37 height 18
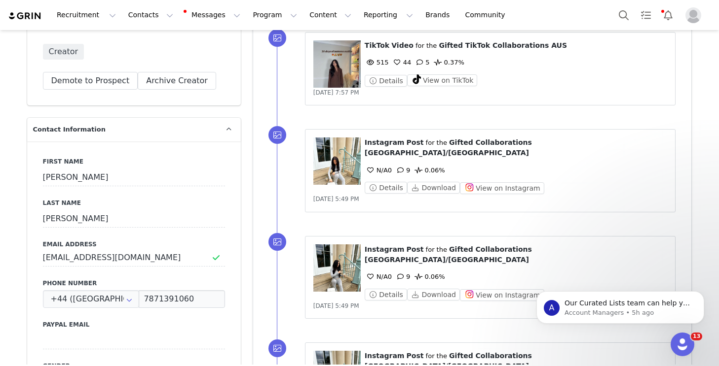
scroll to position [0, 0]
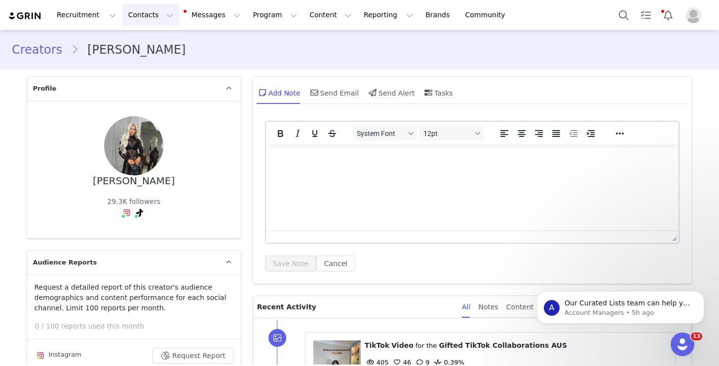
drag, startPoint x: 138, startPoint y: 17, endPoint x: 158, endPoint y: 42, distance: 32.3
click at [138, 17] on button "Contacts Contacts" at bounding box center [150, 15] width 57 height 22
click at [158, 41] on div "Creators" at bounding box center [154, 43] width 66 height 10
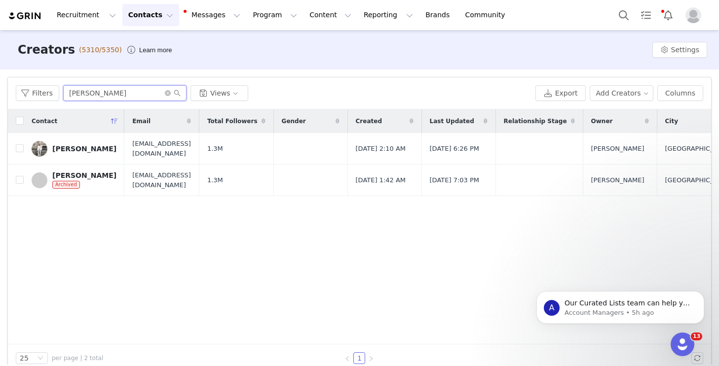
click at [115, 90] on input "[PERSON_NAME]" at bounding box center [124, 93] width 123 height 16
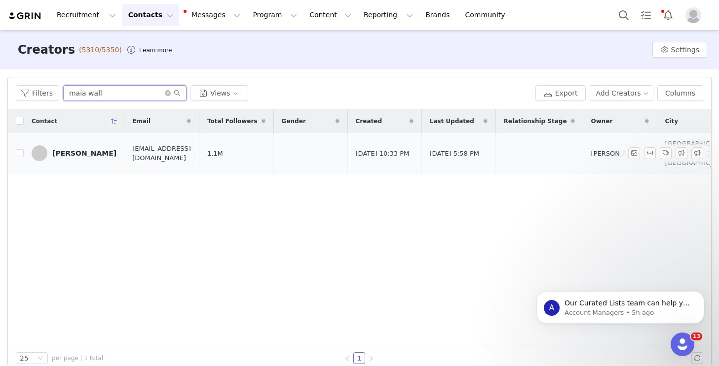
type input "maia wall"
click at [78, 154] on div "Maia Wall" at bounding box center [84, 153] width 64 height 8
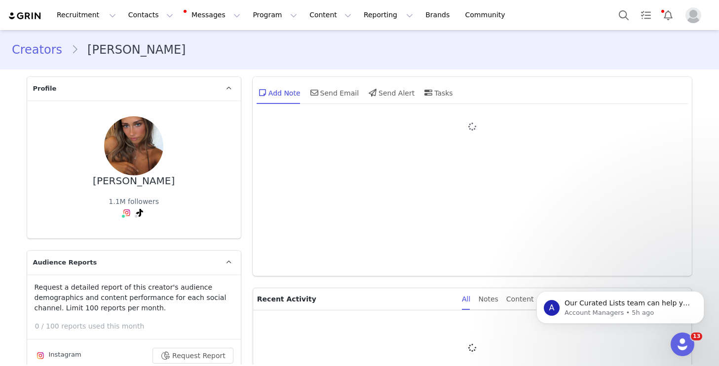
type input "+1 ([GEOGRAPHIC_DATA])"
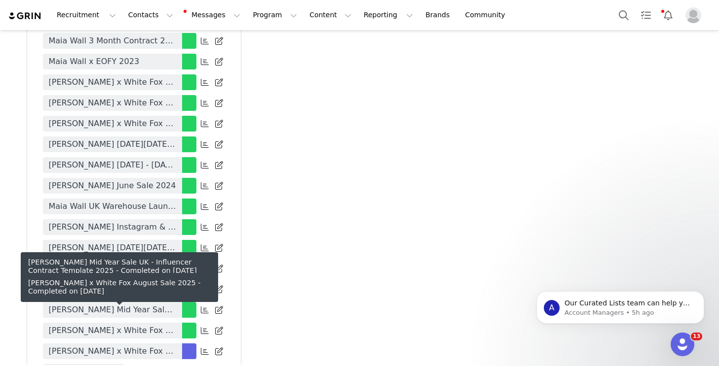
scroll to position [2419, 0]
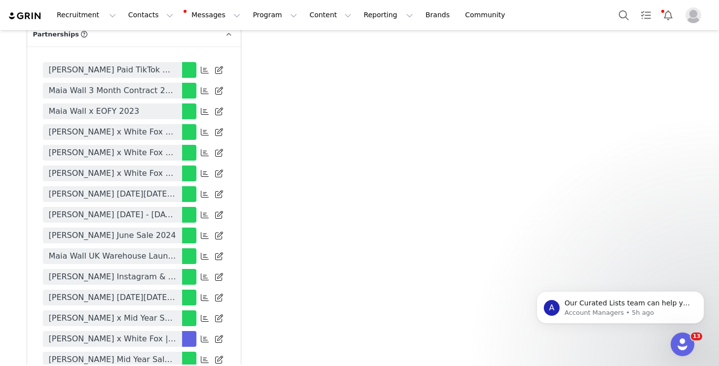
click at [135, 333] on span "Maia Wall x White Fox | 6 Month Contract | June - November 2025" at bounding box center [112, 339] width 127 height 12
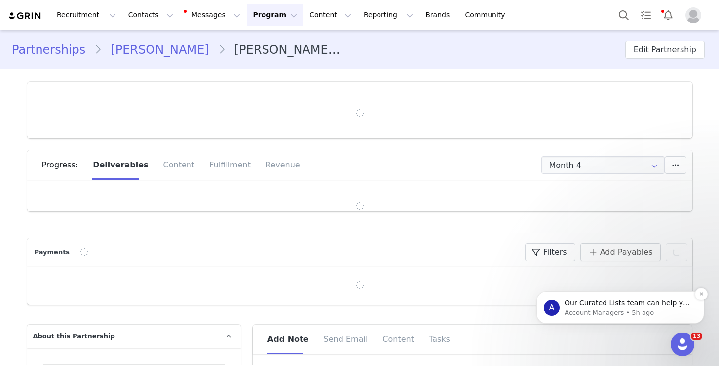
type input "+1 ([GEOGRAPHIC_DATA])"
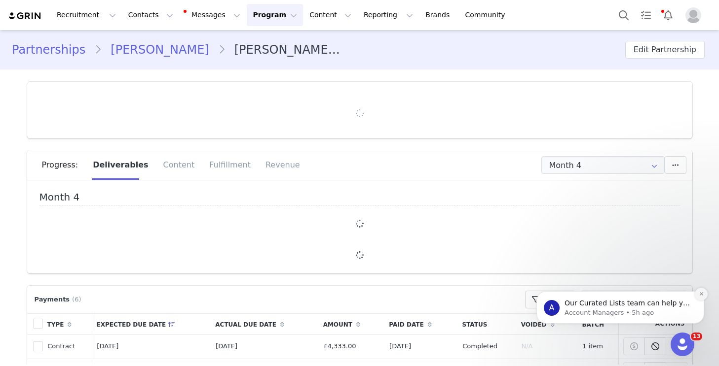
click at [701, 293] on icon "Dismiss notification" at bounding box center [700, 293] width 5 height 5
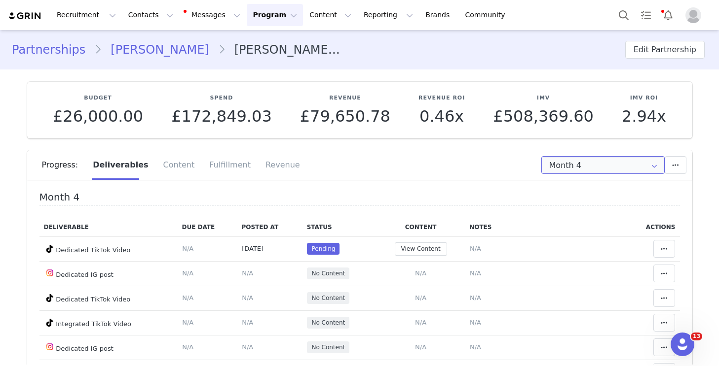
click at [568, 166] on input "Month 4" at bounding box center [602, 165] width 123 height 18
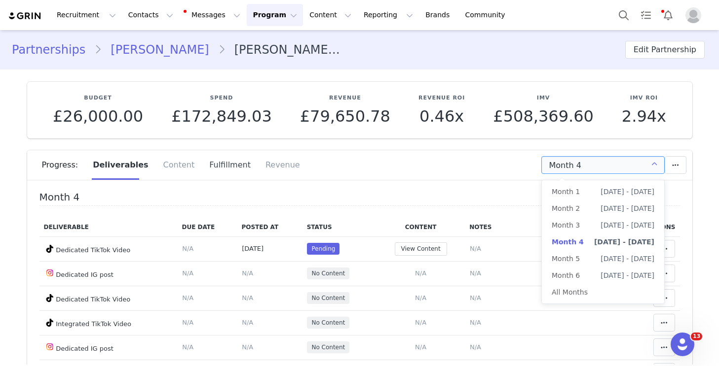
click at [213, 166] on div "Fulfillment" at bounding box center [230, 165] width 56 height 30
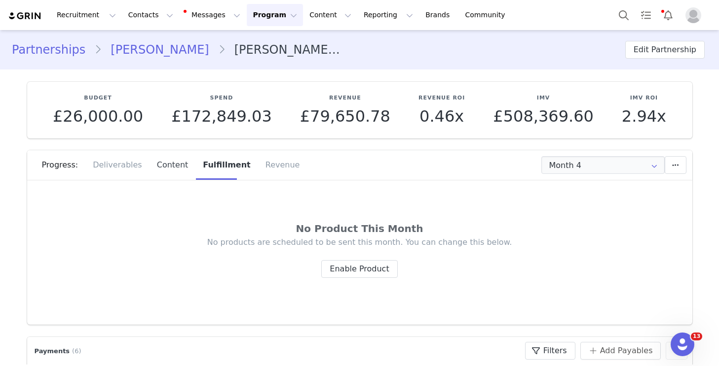
click at [167, 161] on div "Content" at bounding box center [172, 165] width 46 height 30
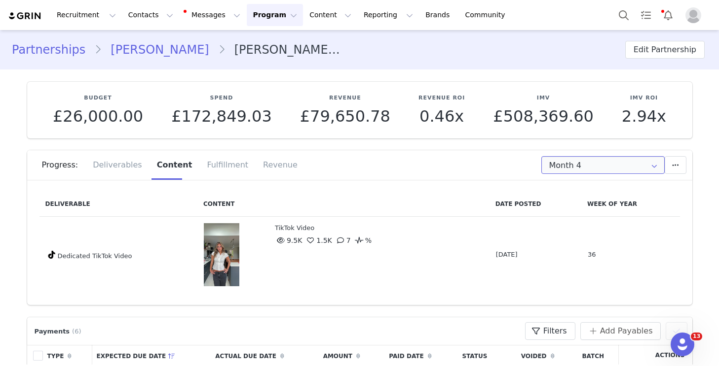
click at [593, 166] on input "Month 4" at bounding box center [602, 165] width 123 height 18
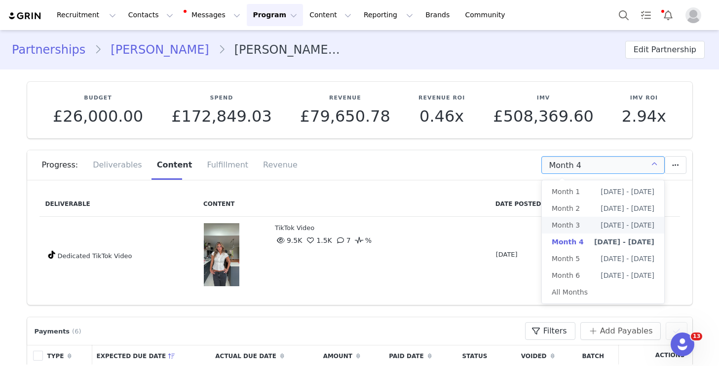
click at [600, 218] on span "Jul 30th - Aug 29th" at bounding box center [627, 225] width 54 height 17
type input "Month 3"
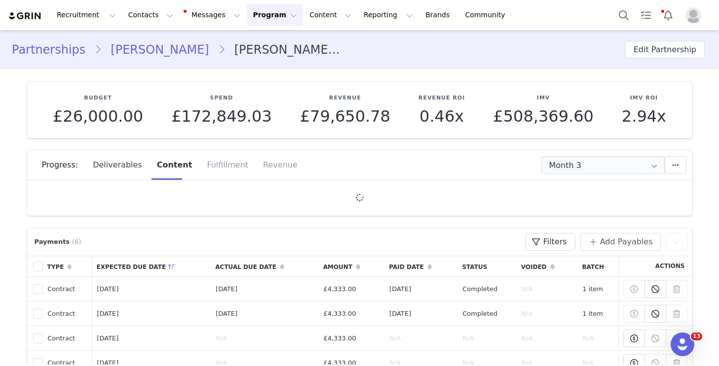
click at [120, 165] on div "Deliverables" at bounding box center [117, 165] width 64 height 30
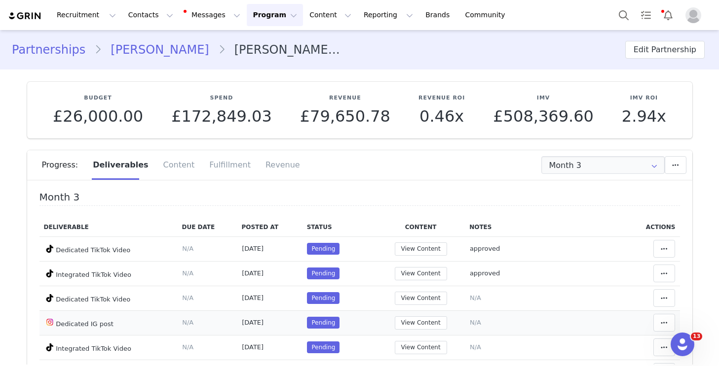
scroll to position [137, 0]
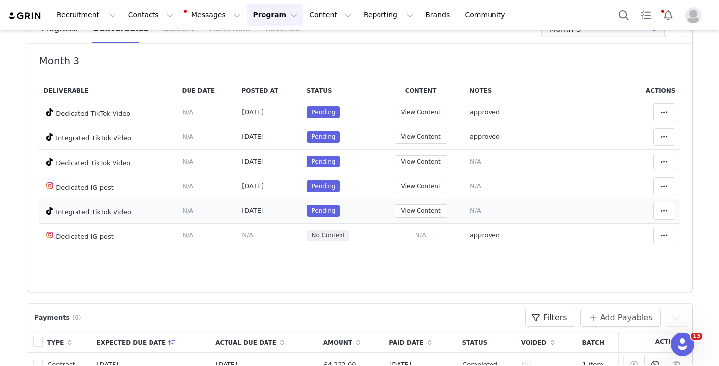
click at [476, 210] on span "N/A" at bounding box center [475, 210] width 11 height 7
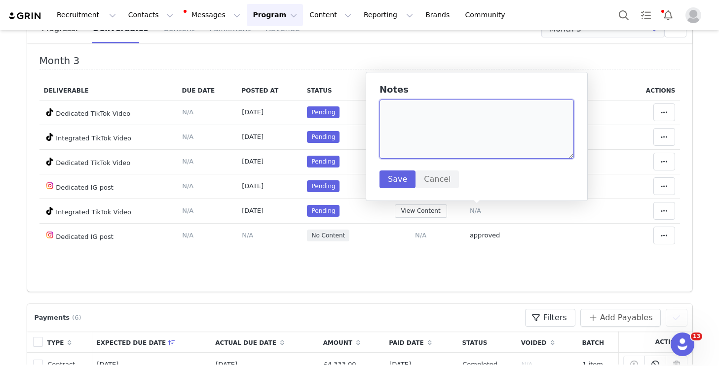
click at [458, 142] on textarea at bounding box center [476, 129] width 194 height 59
type textarea "P"
type textarea "APPROVED"
drag, startPoint x: 408, startPoint y: 179, endPoint x: 402, endPoint y: 178, distance: 5.4
click at [407, 179] on button "Save" at bounding box center [397, 180] width 36 height 18
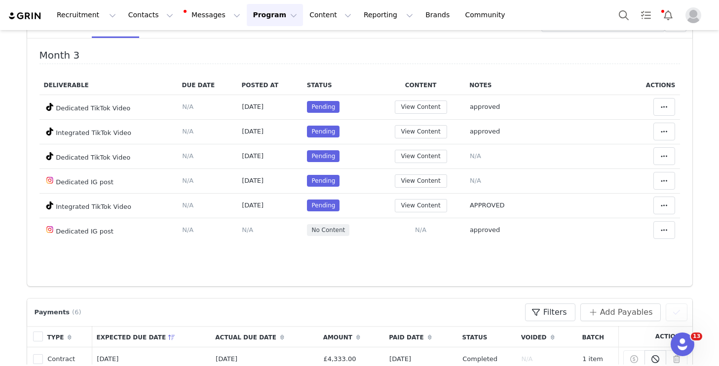
scroll to position [143, 0]
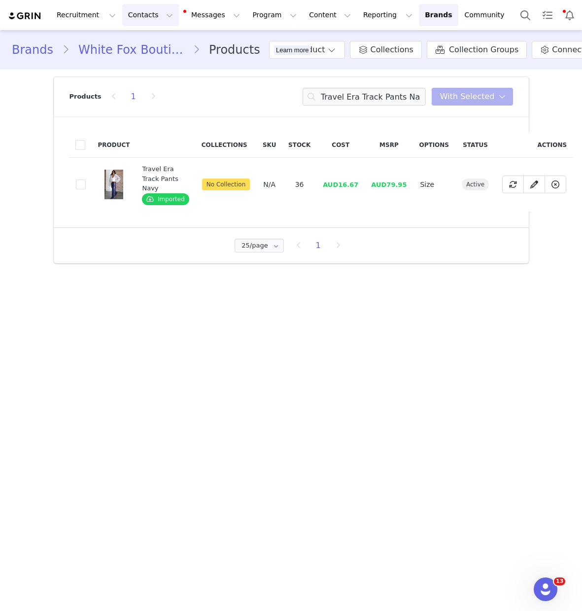
click at [140, 14] on button "Contacts Contacts" at bounding box center [150, 15] width 57 height 22
click at [160, 44] on div "Creators" at bounding box center [154, 43] width 66 height 10
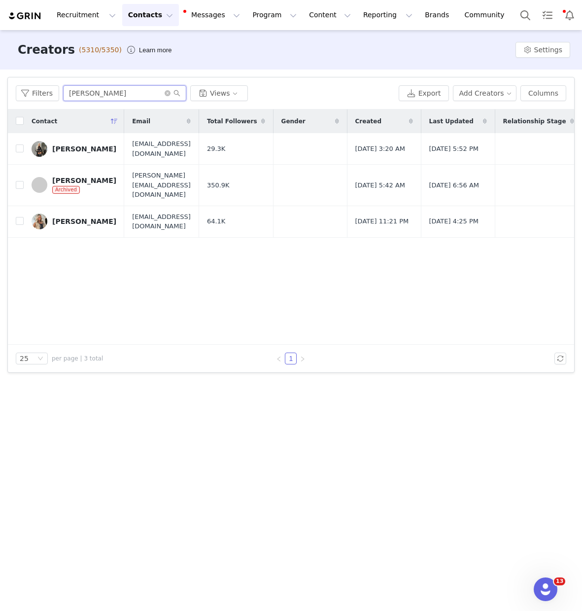
click at [108, 99] on input "[PERSON_NAME]" at bounding box center [124, 93] width 123 height 16
type input "[PERSON_NAME]"
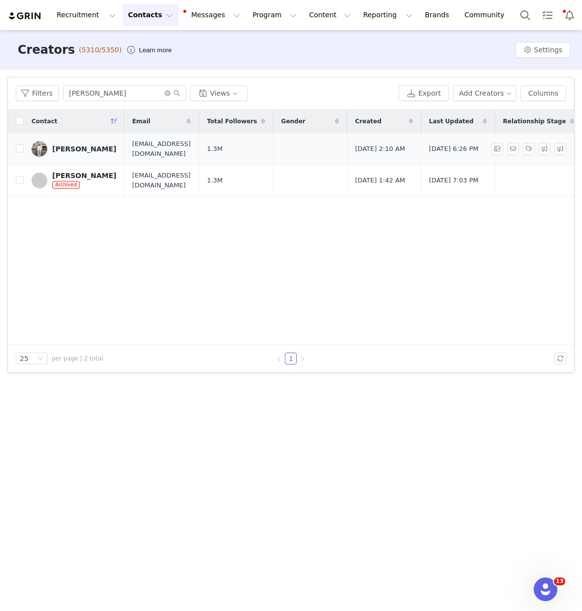
click at [69, 146] on div "[PERSON_NAME]" at bounding box center [84, 149] width 64 height 8
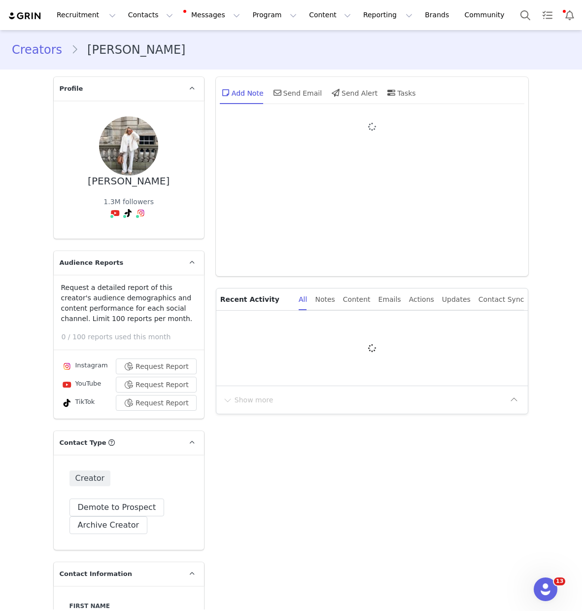
type input "+1 ([GEOGRAPHIC_DATA])"
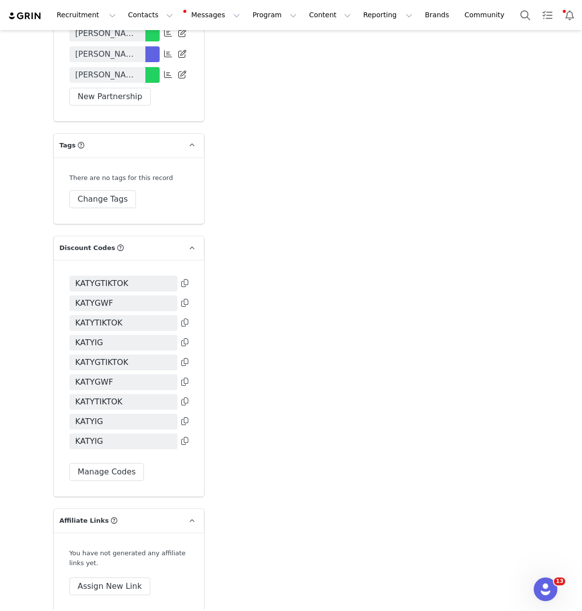
scroll to position [2455, 0]
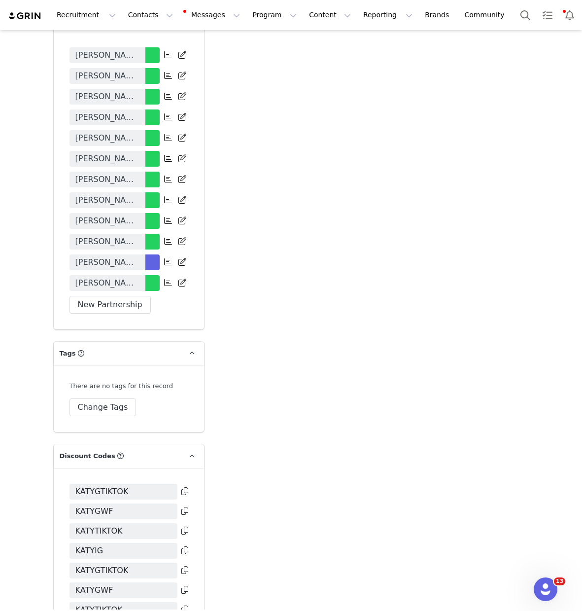
click at [131, 256] on span "[PERSON_NAME] x WF - 6 month contract (July - [DATE])" at bounding box center [107, 262] width 64 height 12
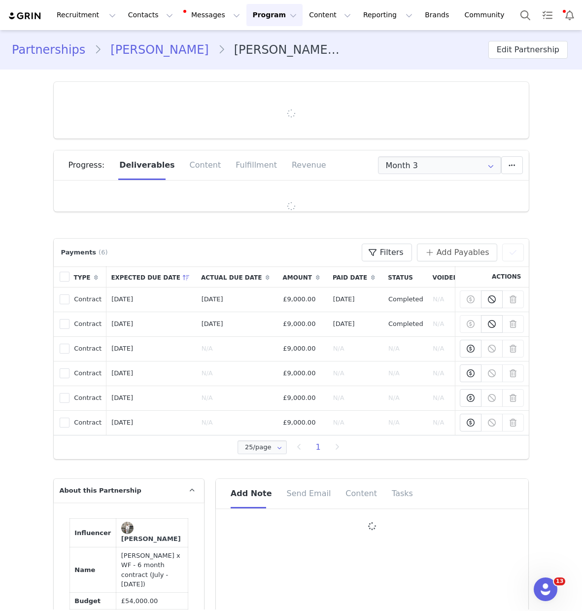
type input "+1 ([GEOGRAPHIC_DATA])"
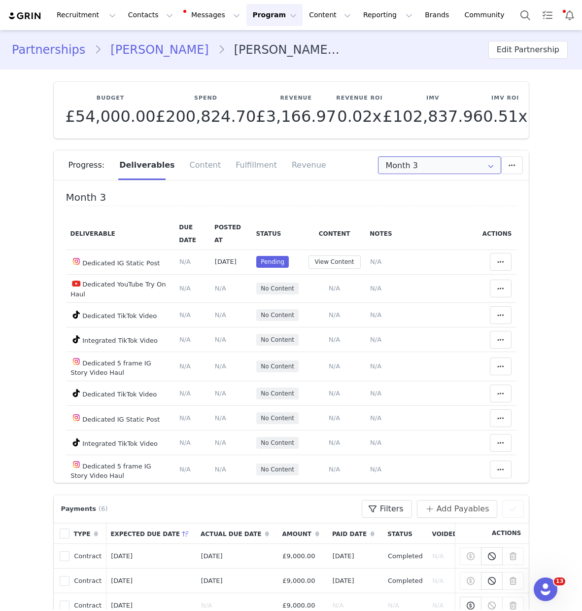
click at [455, 164] on input "Month 3" at bounding box center [439, 165] width 123 height 18
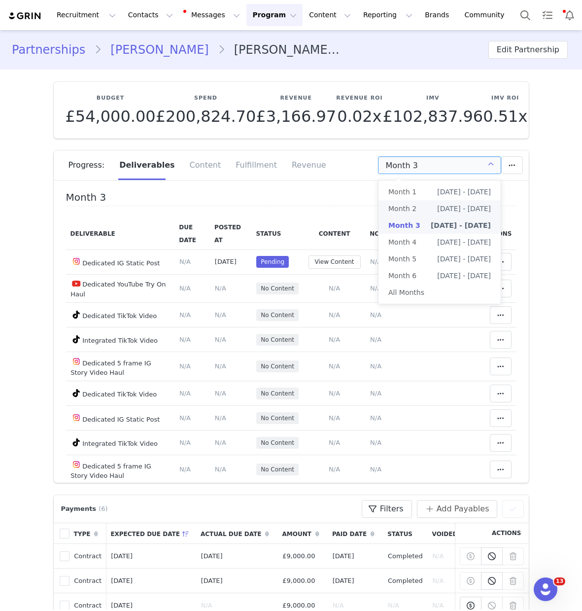
click at [432, 218] on span "[DATE] - [DATE]" at bounding box center [461, 225] width 60 height 17
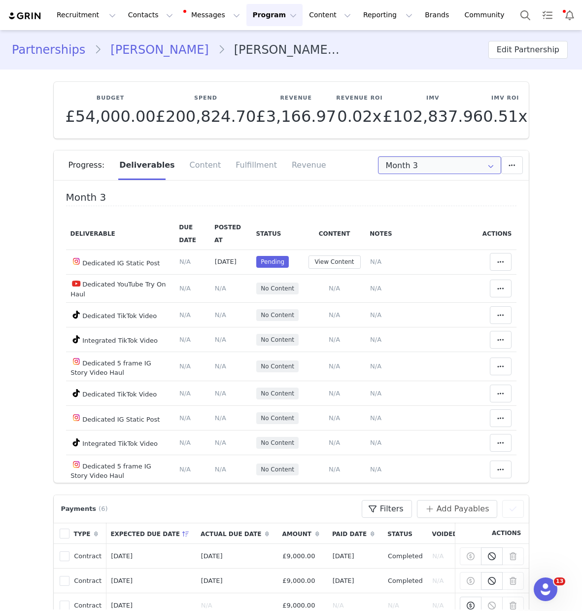
click at [438, 171] on input "Month 3" at bounding box center [439, 165] width 123 height 18
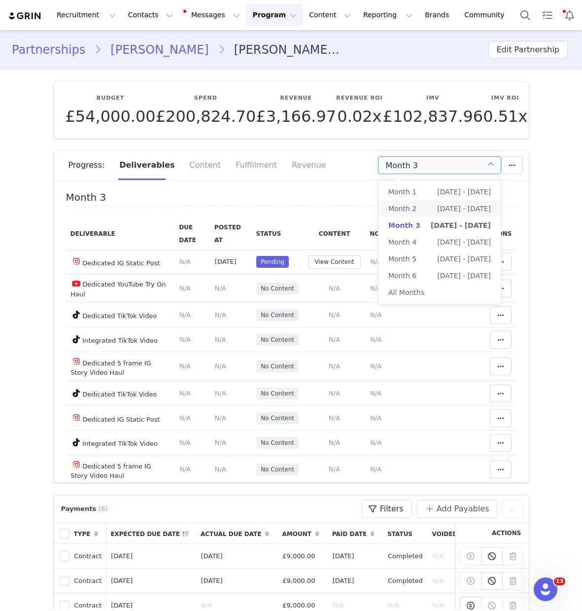
click at [437, 206] on span "[DATE] - [DATE]" at bounding box center [464, 208] width 54 height 17
type input "Month 2"
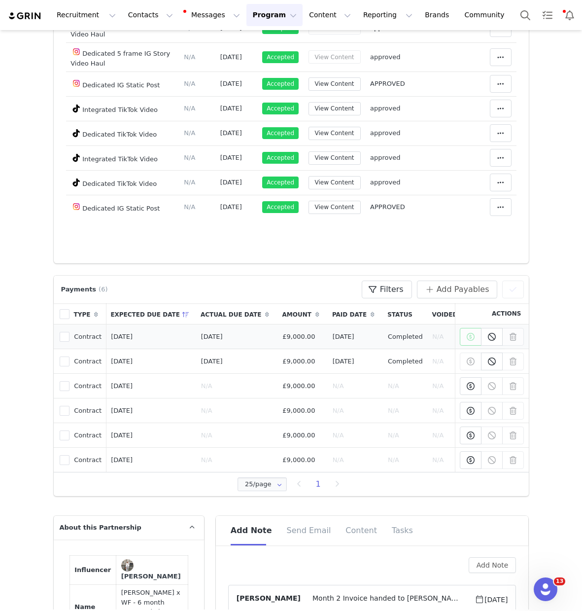
scroll to position [255, 0]
